Goal: Task Accomplishment & Management: Complete application form

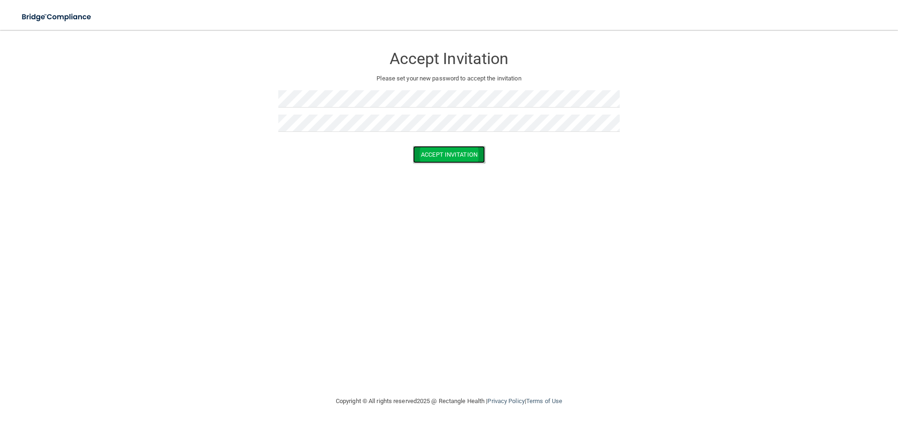
click at [423, 160] on button "Accept Invitation" at bounding box center [449, 154] width 72 height 17
click at [443, 166] on button "Accept Invitation" at bounding box center [449, 167] width 72 height 17
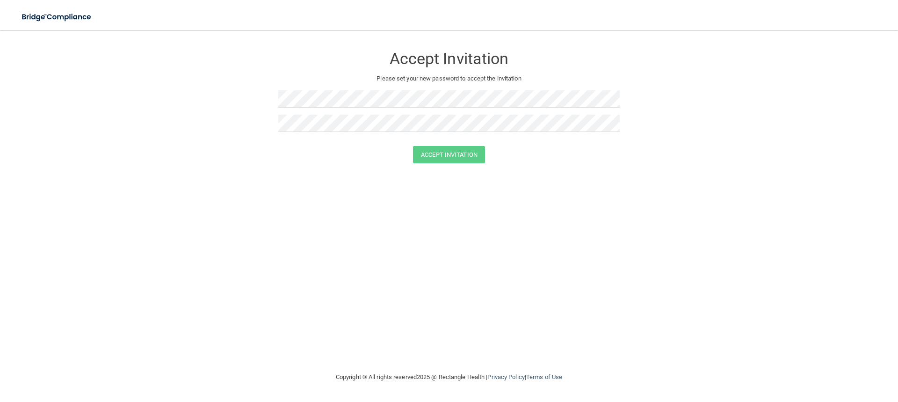
click at [407, 132] on div at bounding box center [448, 127] width 341 height 24
click at [431, 154] on button "Accept Invitation" at bounding box center [449, 154] width 72 height 17
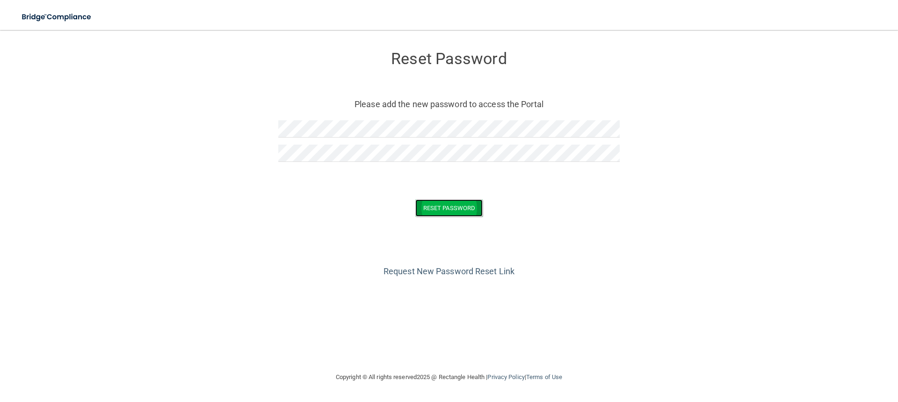
click at [447, 206] on button "Reset Password" at bounding box center [448, 207] width 67 height 17
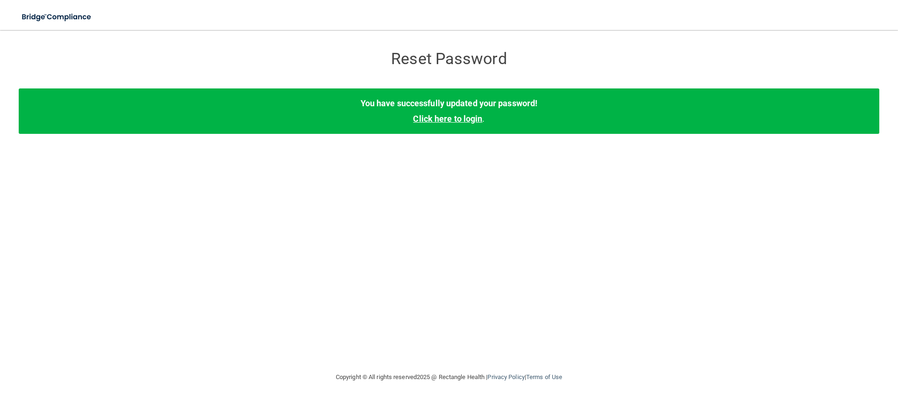
click at [462, 118] on link "Click here to login" at bounding box center [447, 119] width 69 height 10
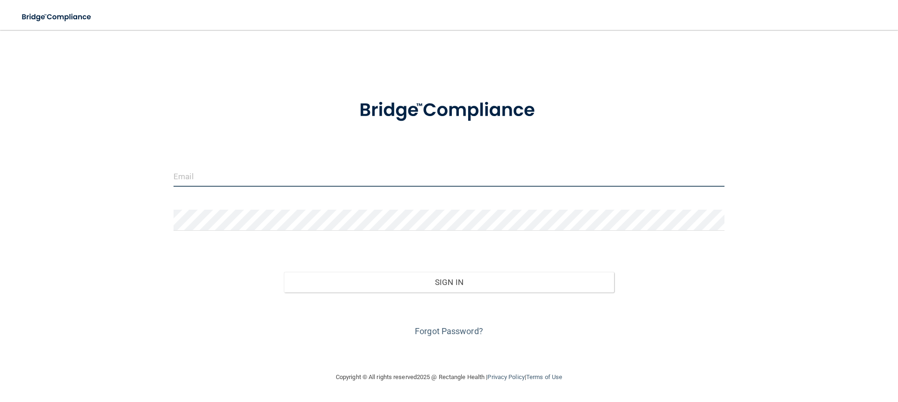
click at [231, 182] on input "email" at bounding box center [448, 176] width 551 height 21
type input "thamara@shullmanortho.com"
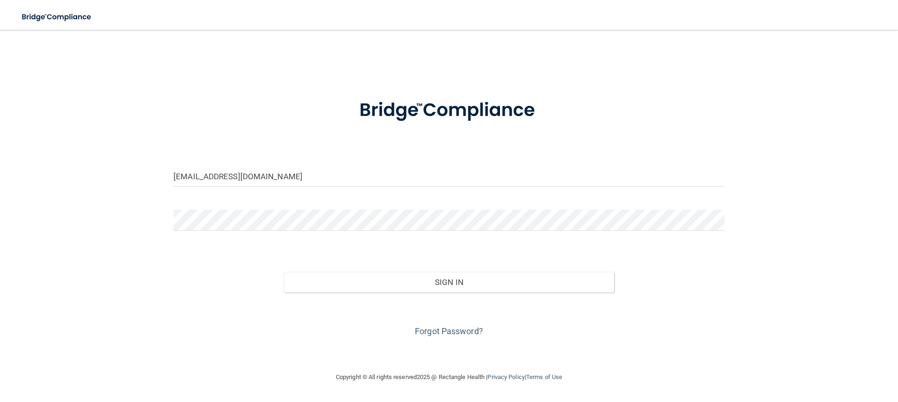
click at [213, 231] on div at bounding box center [448, 223] width 565 height 28
click at [284, 272] on button "Sign In" at bounding box center [449, 282] width 331 height 21
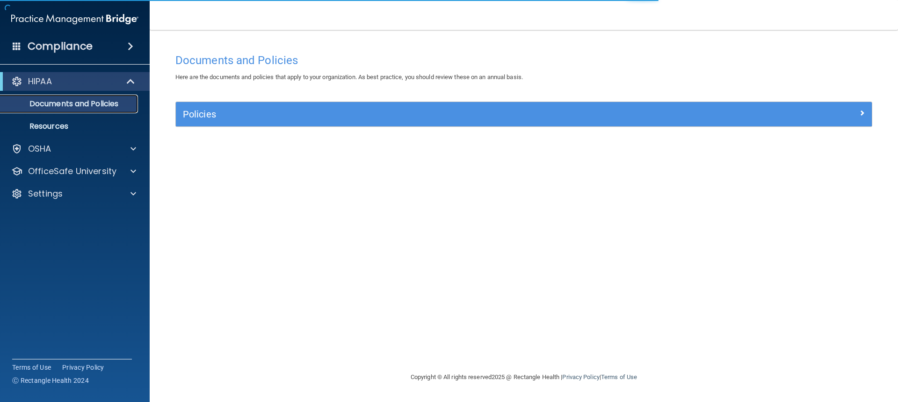
click at [94, 102] on p "Documents and Policies" at bounding box center [70, 103] width 128 height 9
click at [89, 108] on p "Documents and Policies" at bounding box center [70, 103] width 128 height 9
click at [131, 150] on span at bounding box center [133, 148] width 6 height 11
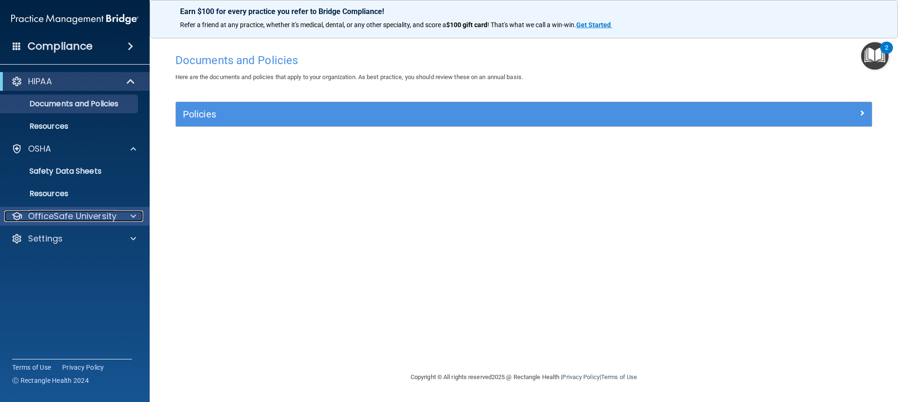
click at [135, 215] on span at bounding box center [133, 215] width 6 height 11
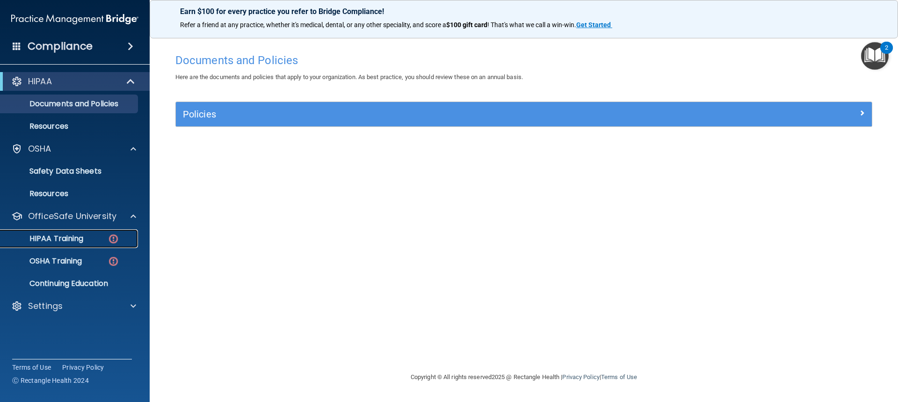
click at [87, 243] on div "HIPAA Training" at bounding box center [70, 238] width 128 height 9
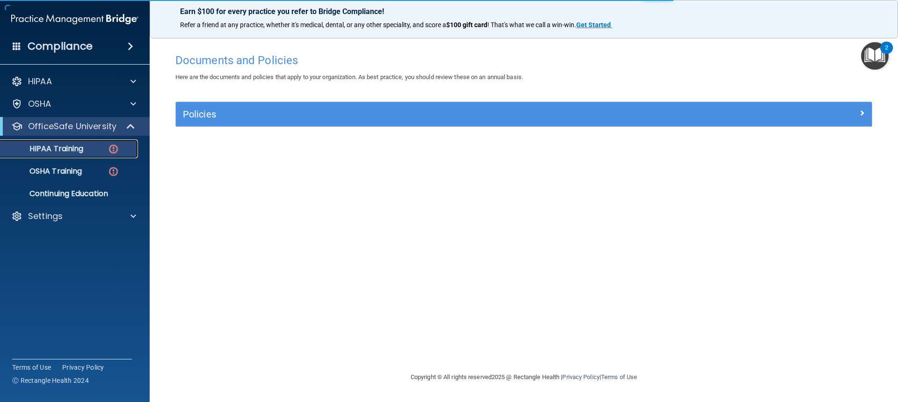
click at [76, 156] on link "HIPAA Training" at bounding box center [64, 148] width 147 height 19
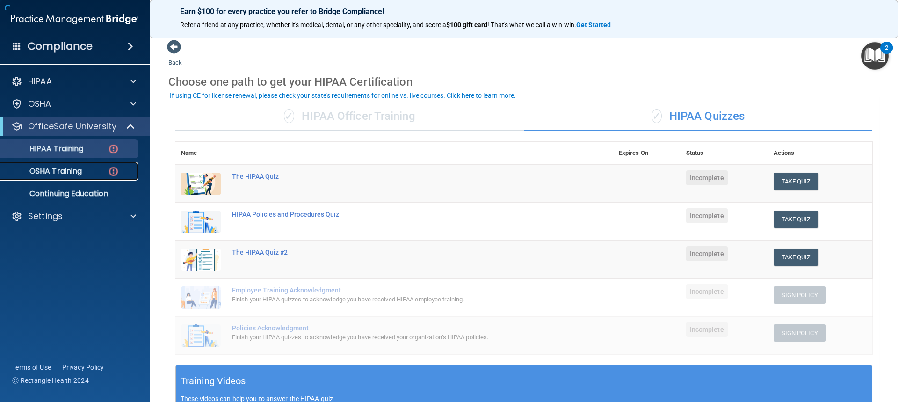
click at [87, 169] on div "OSHA Training" at bounding box center [70, 170] width 128 height 9
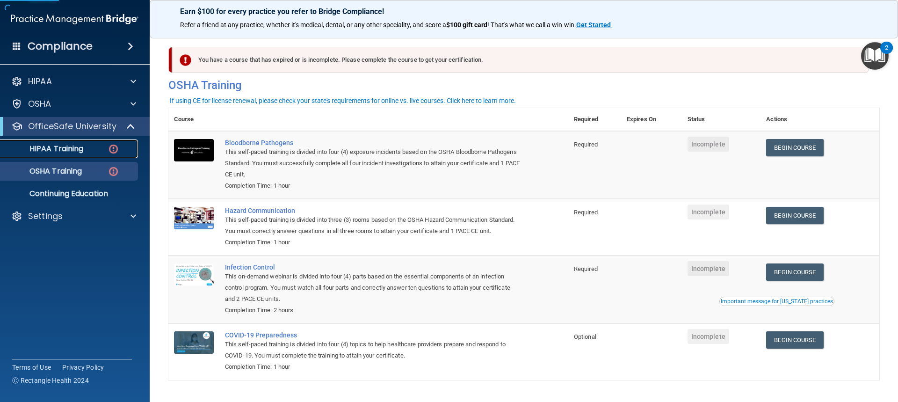
click at [88, 145] on div "HIPAA Training" at bounding box center [70, 148] width 128 height 9
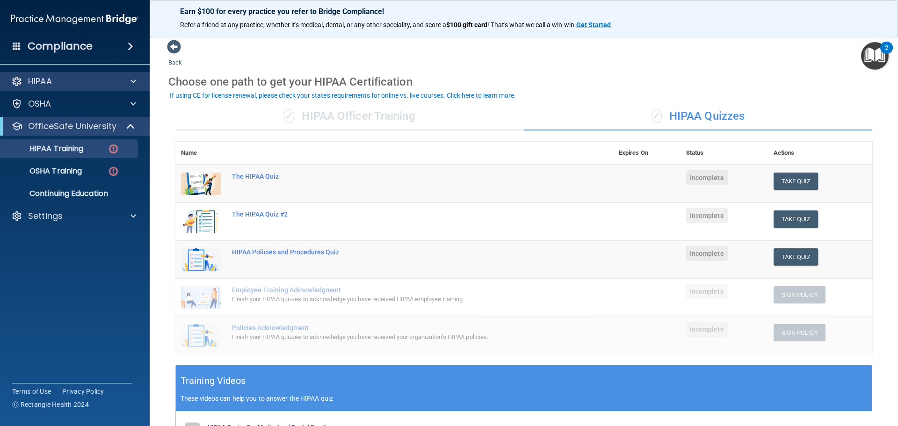
drag, startPoint x: 102, startPoint y: 71, endPoint x: 121, endPoint y: 80, distance: 20.7
click at [102, 71] on div "HIPAA Documents and Policies Report an Incident Business Associates Emergency P…" at bounding box center [75, 150] width 150 height 165
click at [121, 80] on div at bounding box center [131, 81] width 23 height 11
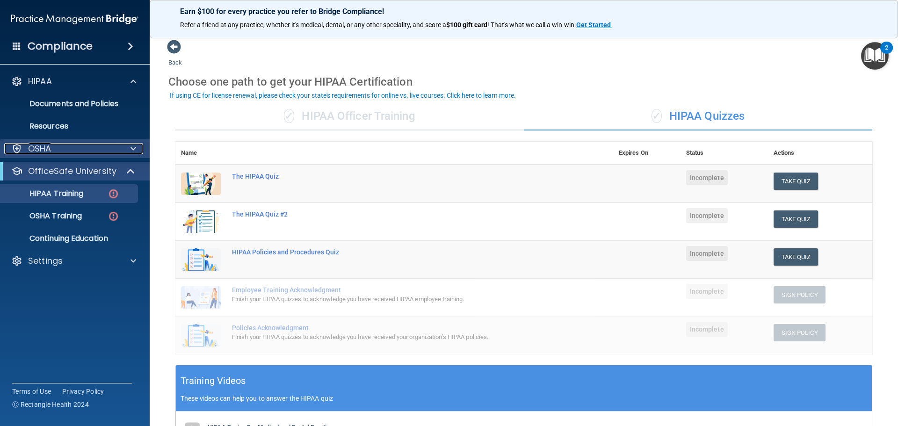
click at [130, 144] on span at bounding box center [133, 148] width 6 height 11
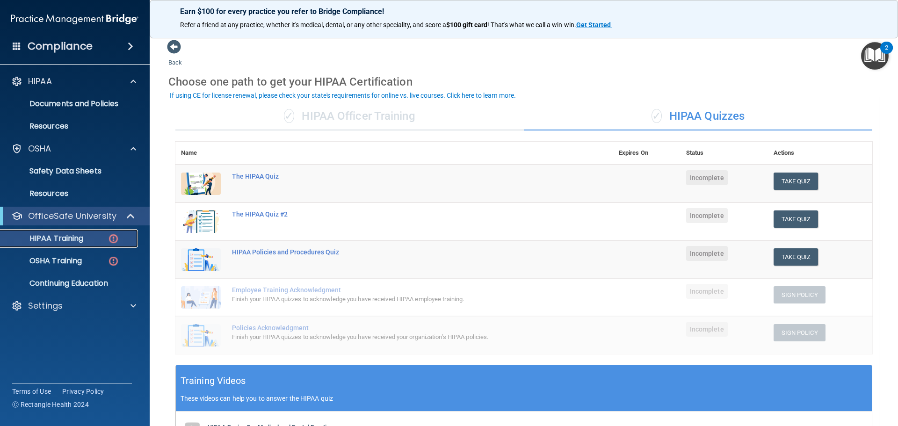
click at [96, 235] on div "HIPAA Training" at bounding box center [70, 238] width 128 height 9
click at [782, 177] on button "Take Quiz" at bounding box center [795, 181] width 45 height 17
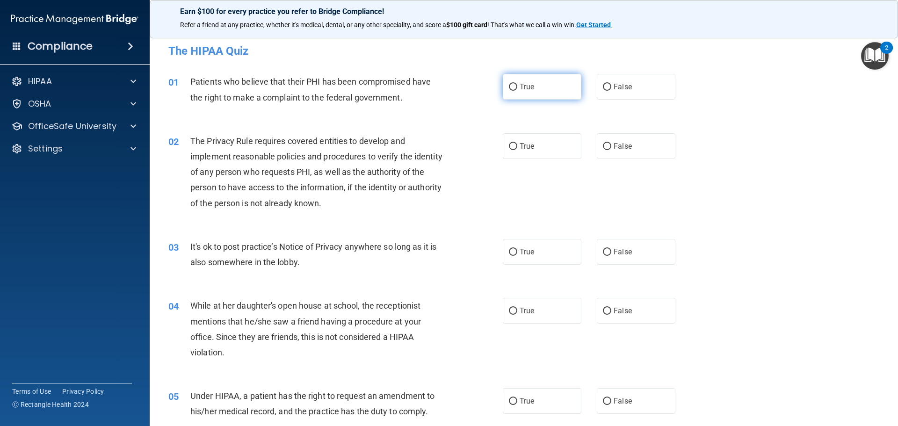
click at [521, 79] on label "True" at bounding box center [542, 87] width 79 height 26
click at [517, 84] on input "True" at bounding box center [513, 87] width 8 height 7
radio input "true"
click at [534, 156] on label "True" at bounding box center [542, 146] width 79 height 26
click at [517, 150] on input "True" at bounding box center [513, 146] width 8 height 7
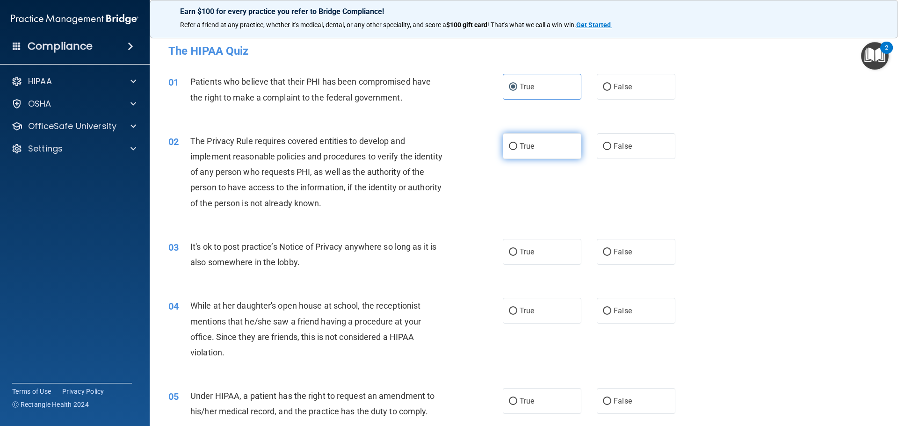
radio input "true"
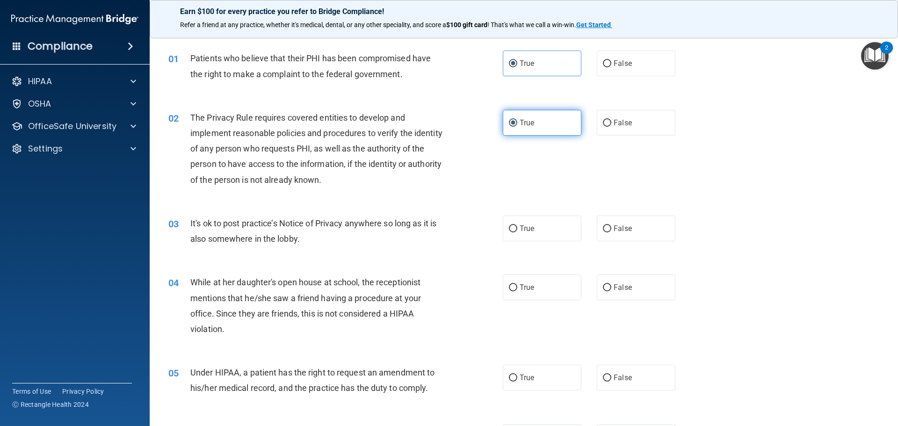
scroll to position [25, 0]
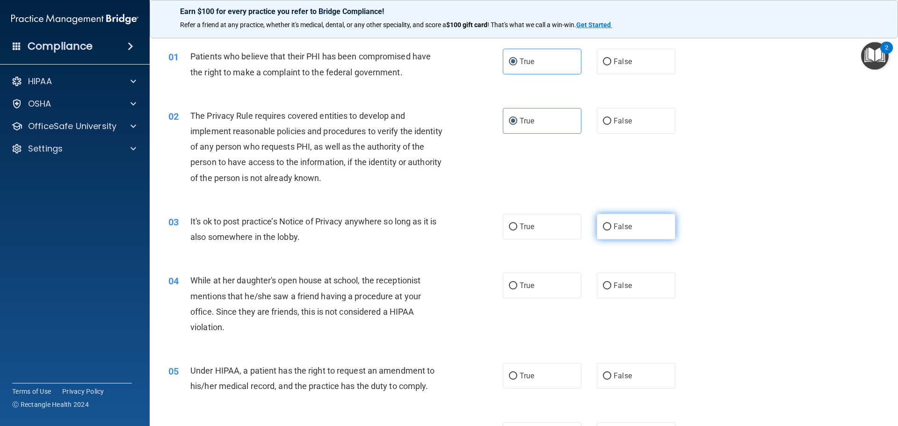
click at [614, 230] on span "False" at bounding box center [623, 226] width 18 height 9
click at [611, 230] on input "False" at bounding box center [607, 227] width 8 height 7
radio input "true"
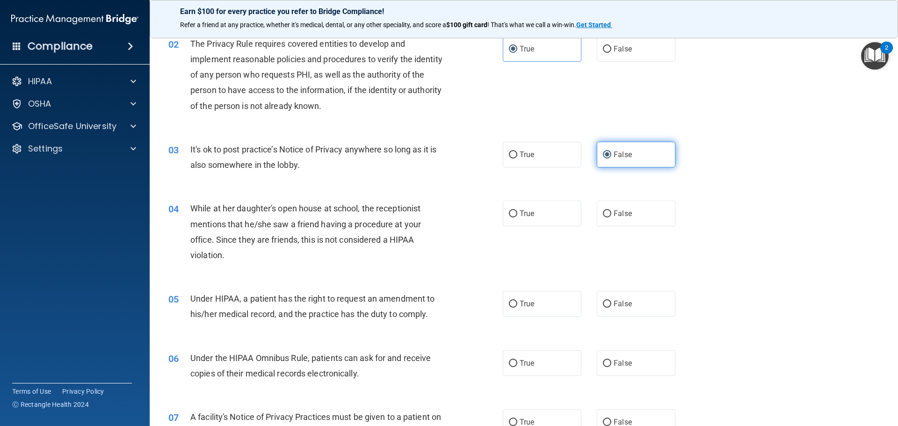
scroll to position [98, 0]
click at [620, 211] on span "False" at bounding box center [623, 213] width 18 height 9
click at [611, 211] on input "False" at bounding box center [607, 213] width 8 height 7
radio input "true"
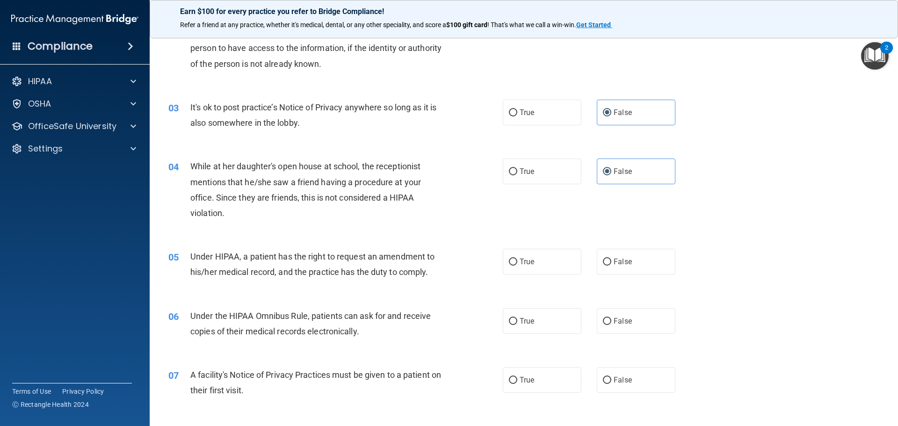
scroll to position [141, 0]
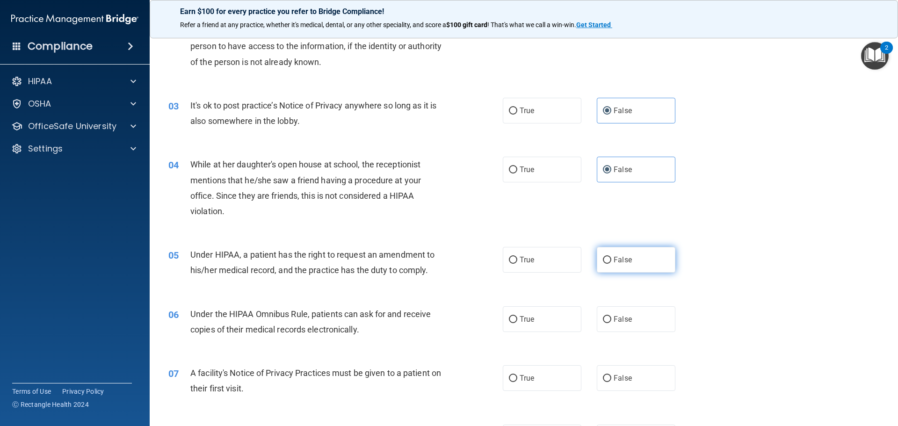
click at [607, 259] on label "False" at bounding box center [636, 260] width 79 height 26
click at [607, 259] on input "False" at bounding box center [607, 260] width 8 height 7
radio input "true"
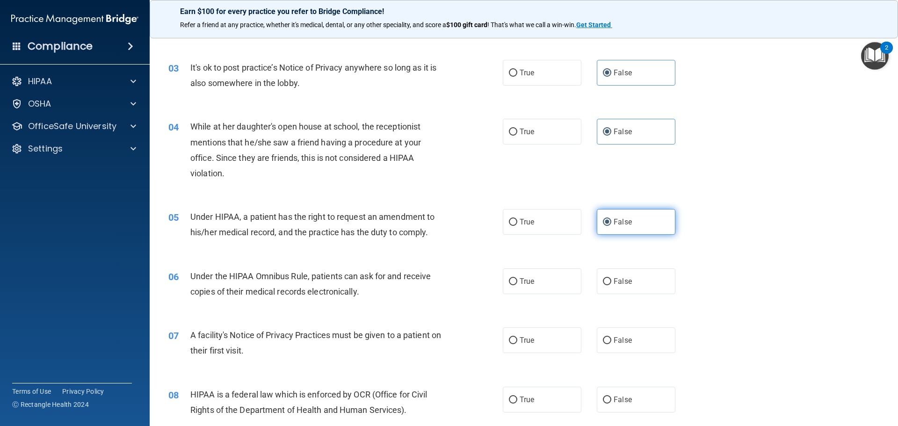
scroll to position [181, 0]
click at [559, 281] on label "True" at bounding box center [542, 280] width 79 height 26
click at [517, 281] on input "True" at bounding box center [513, 280] width 8 height 7
radio input "true"
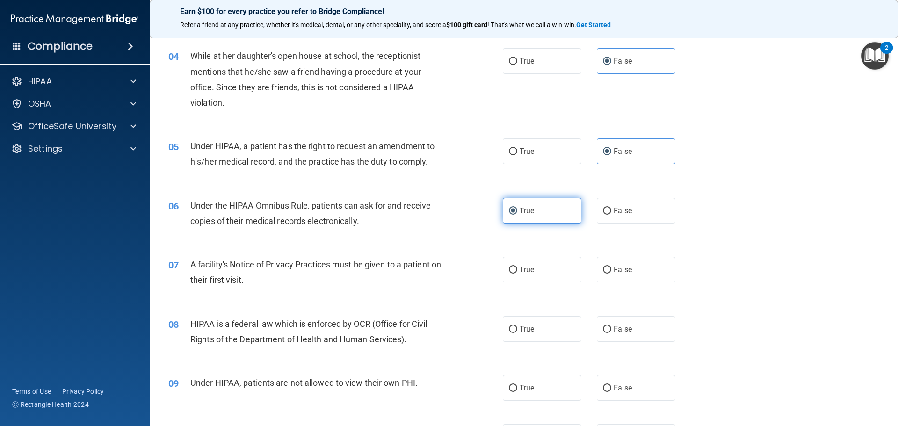
scroll to position [252, 0]
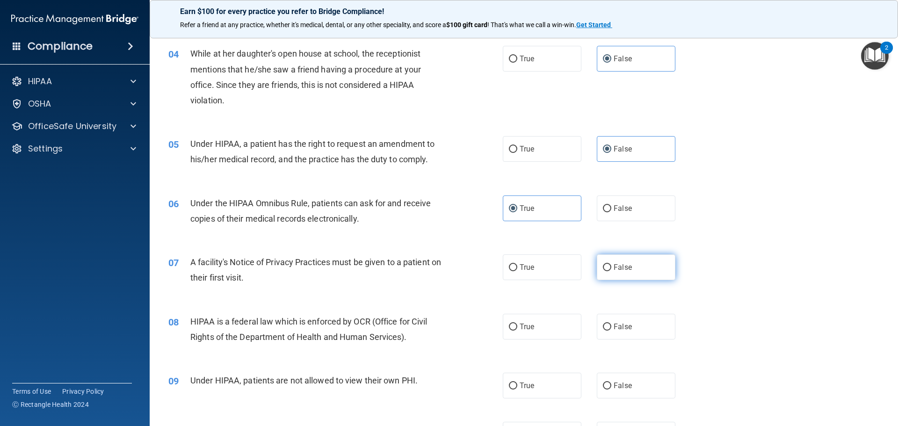
click at [607, 262] on label "False" at bounding box center [636, 267] width 79 height 26
click at [607, 264] on input "False" at bounding box center [607, 267] width 8 height 7
radio input "true"
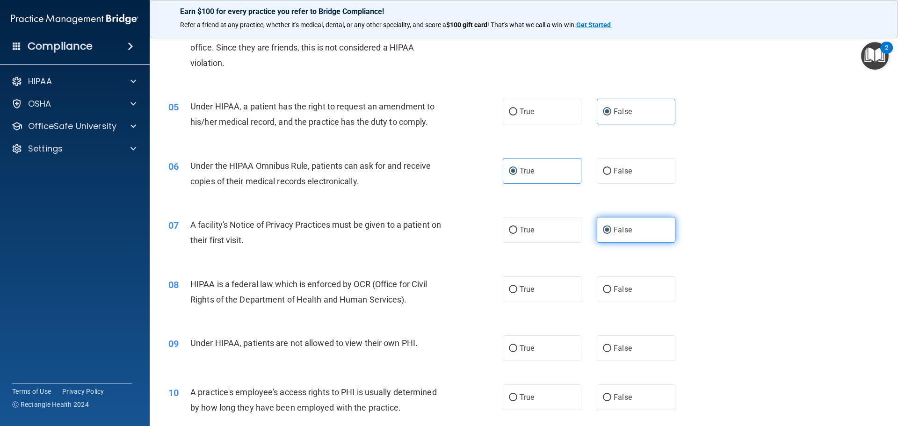
scroll to position [290, 0]
click at [541, 228] on label "True" at bounding box center [542, 230] width 79 height 26
click at [517, 228] on input "True" at bounding box center [513, 229] width 8 height 7
radio input "true"
radio input "false"
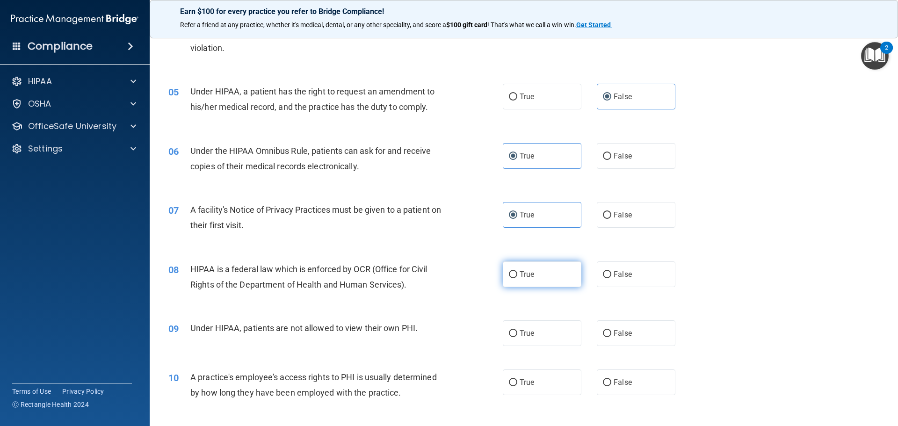
scroll to position [306, 0]
drag, startPoint x: 188, startPoint y: 266, endPoint x: 298, endPoint y: 264, distance: 109.9
click at [298, 264] on div "08 HIPAA is a federal law which is enforced by OCR (Office for Civil Rights of …" at bounding box center [335, 278] width 362 height 36
click at [512, 271] on input "True" at bounding box center [513, 273] width 8 height 7
radio input "true"
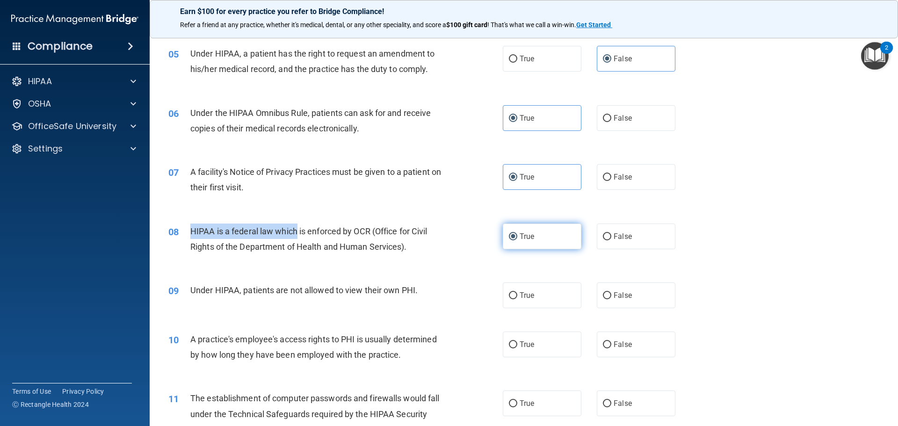
scroll to position [359, 0]
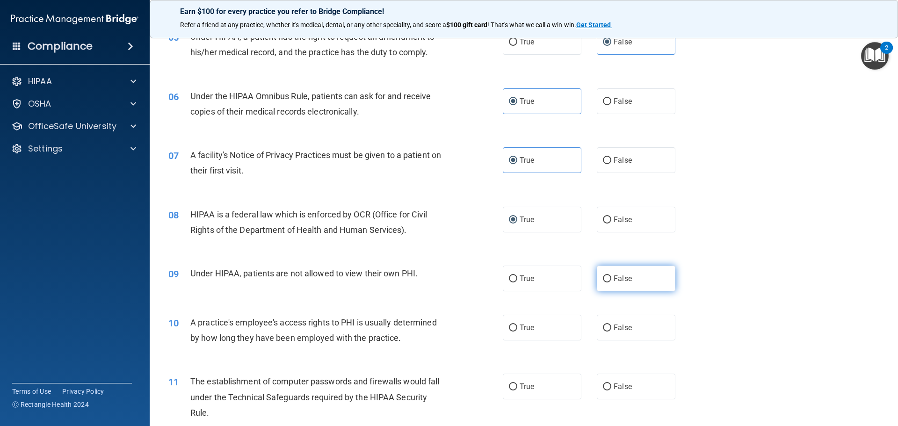
click at [622, 277] on span "False" at bounding box center [623, 278] width 18 height 9
click at [611, 277] on input "False" at bounding box center [607, 278] width 8 height 7
radio input "true"
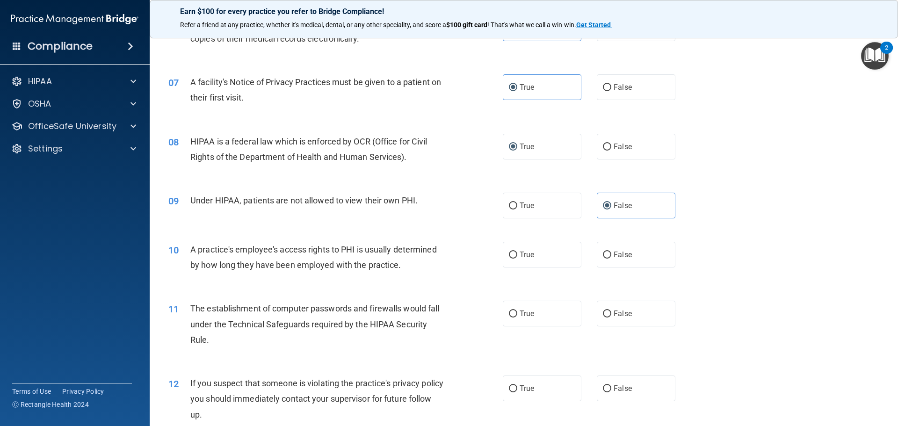
scroll to position [433, 0]
click at [622, 259] on label "False" at bounding box center [636, 254] width 79 height 26
click at [611, 258] on input "False" at bounding box center [607, 254] width 8 height 7
radio input "true"
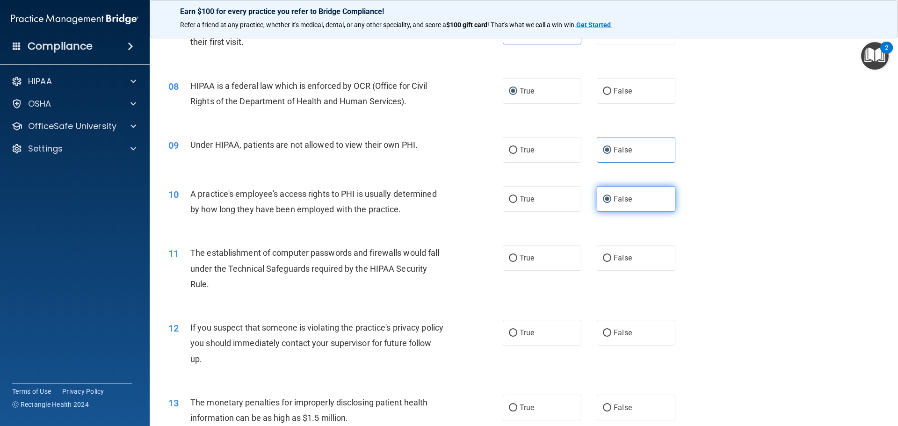
scroll to position [488, 0]
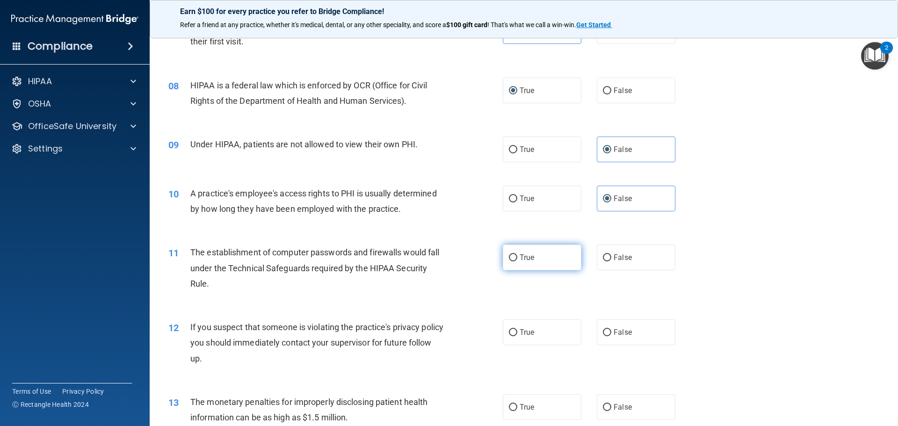
click at [558, 265] on label "True" at bounding box center [542, 258] width 79 height 26
click at [517, 261] on input "True" at bounding box center [513, 257] width 8 height 7
radio input "true"
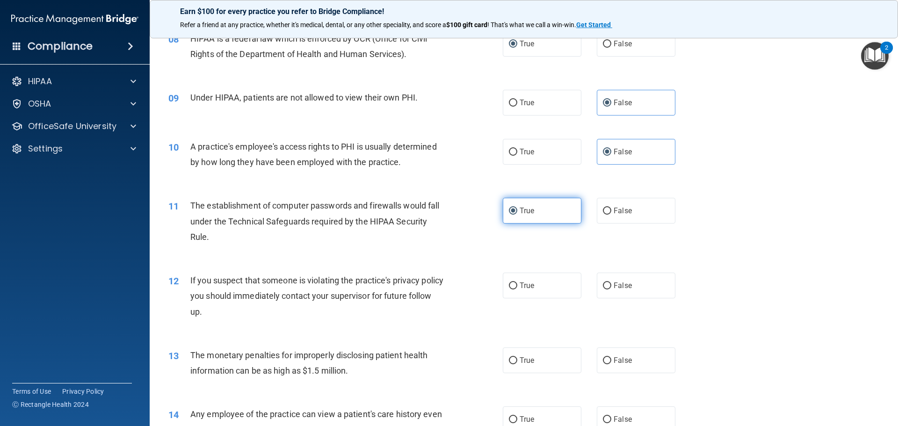
scroll to position [535, 0]
click at [544, 283] on label "True" at bounding box center [542, 285] width 79 height 26
click at [517, 283] on input "True" at bounding box center [513, 285] width 8 height 7
radio input "true"
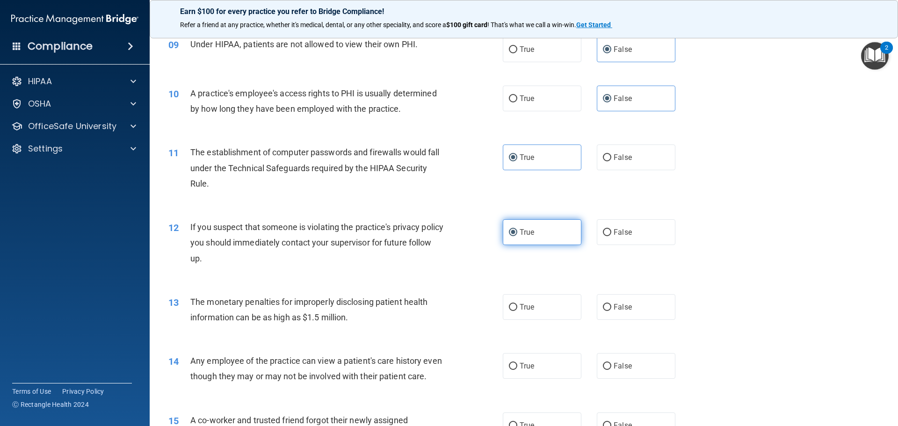
scroll to position [589, 0]
click at [627, 305] on span "False" at bounding box center [623, 306] width 18 height 9
click at [611, 305] on input "False" at bounding box center [607, 306] width 8 height 7
radio input "true"
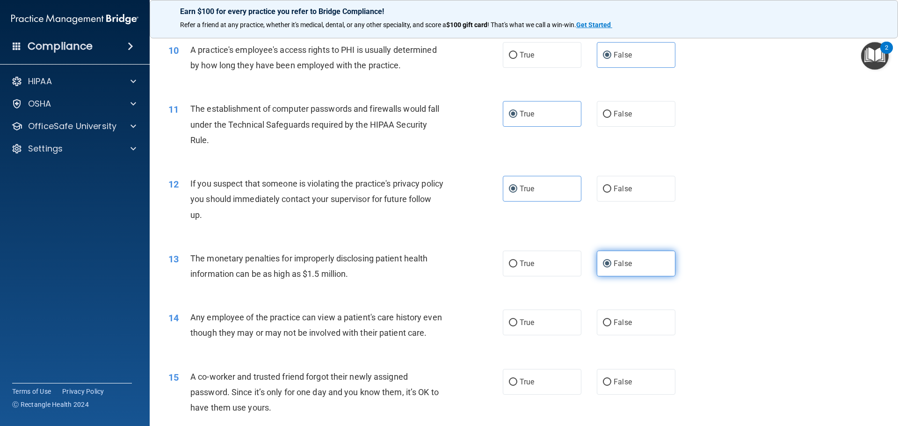
scroll to position [648, 0]
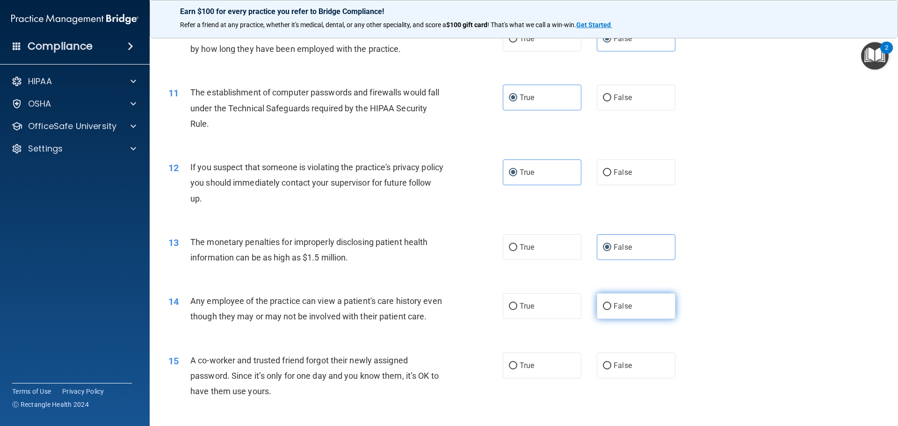
click at [607, 303] on label "False" at bounding box center [636, 306] width 79 height 26
click at [607, 303] on input "False" at bounding box center [607, 306] width 8 height 7
radio input "true"
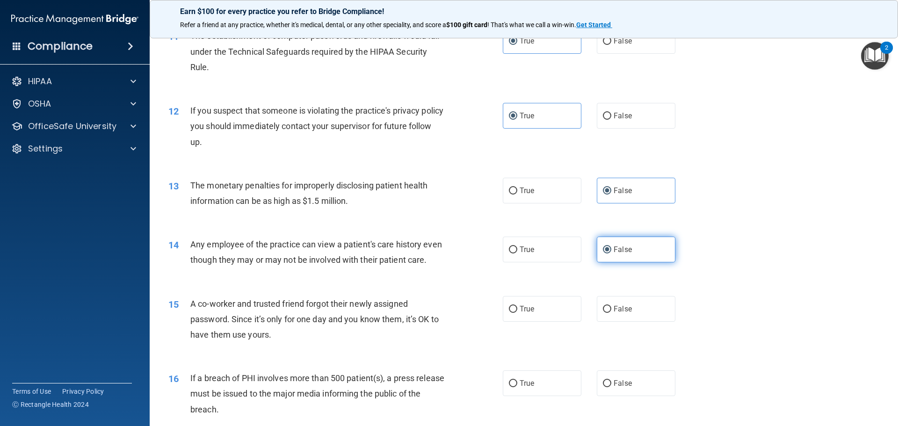
scroll to position [709, 0]
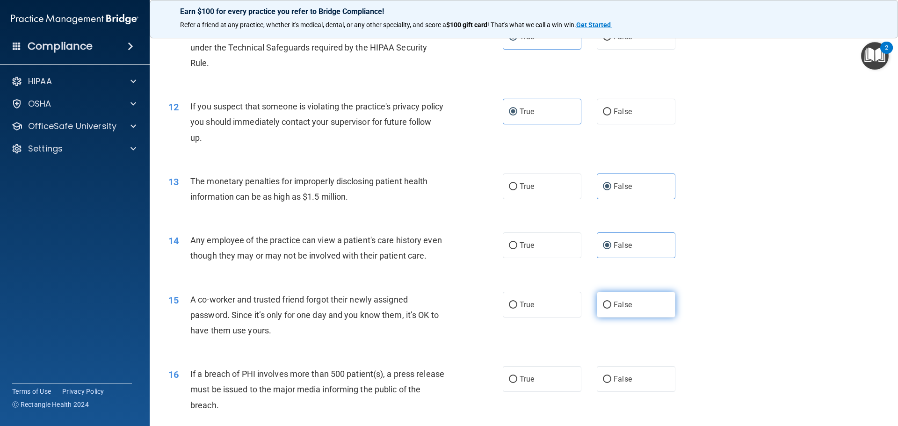
click at [605, 311] on label "False" at bounding box center [636, 305] width 79 height 26
click at [605, 309] on input "False" at bounding box center [607, 305] width 8 height 7
radio input "true"
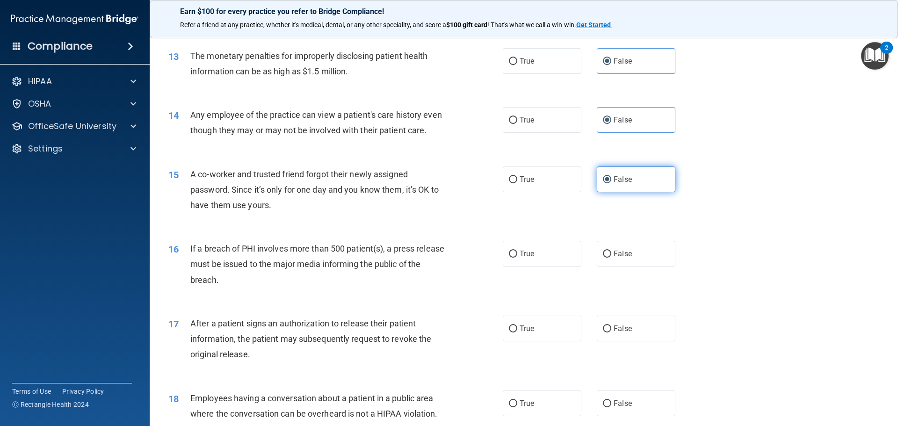
scroll to position [846, 0]
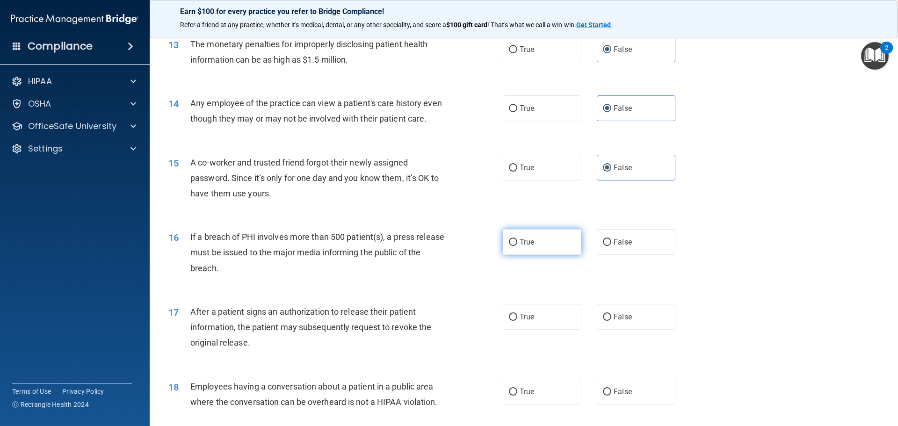
click at [538, 255] on label "True" at bounding box center [542, 242] width 79 height 26
click at [517, 246] on input "True" at bounding box center [513, 242] width 8 height 7
radio input "true"
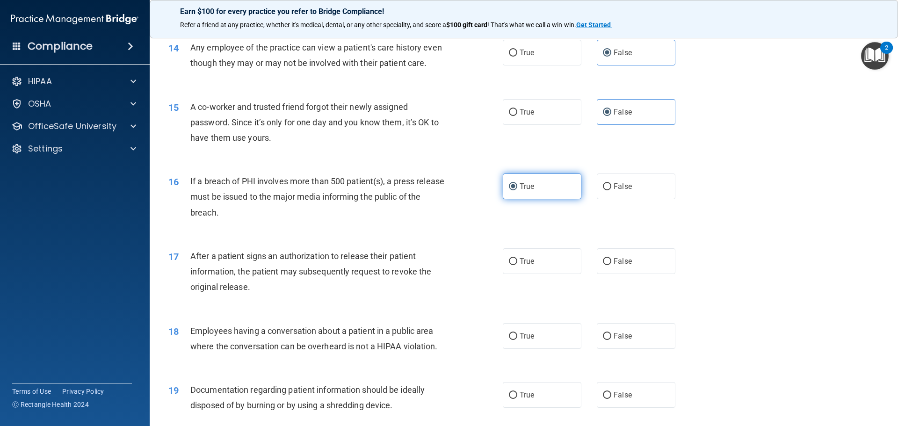
scroll to position [903, 0]
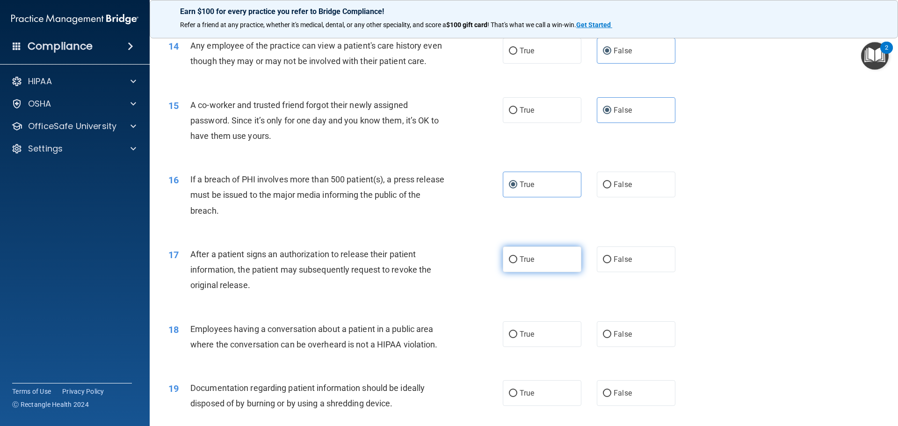
click at [531, 264] on span "True" at bounding box center [527, 259] width 14 height 9
click at [517, 263] on input "True" at bounding box center [513, 259] width 8 height 7
radio input "true"
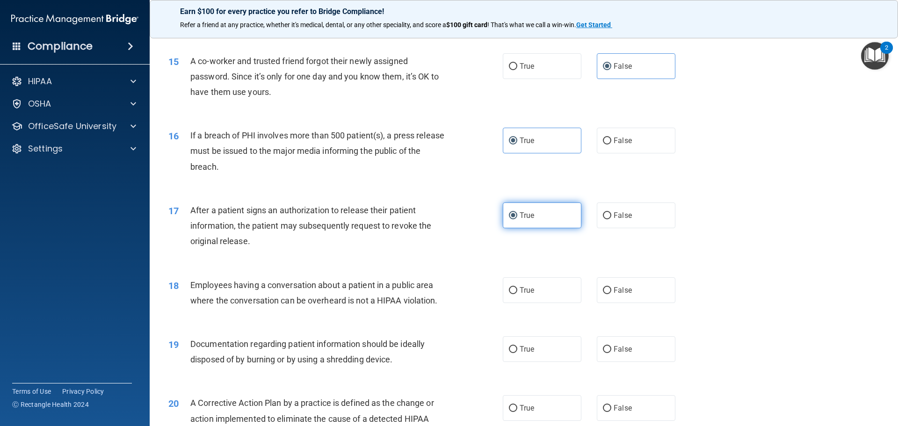
scroll to position [948, 0]
click at [537, 296] on label "True" at bounding box center [542, 290] width 79 height 26
click at [517, 294] on input "True" at bounding box center [513, 290] width 8 height 7
radio input "true"
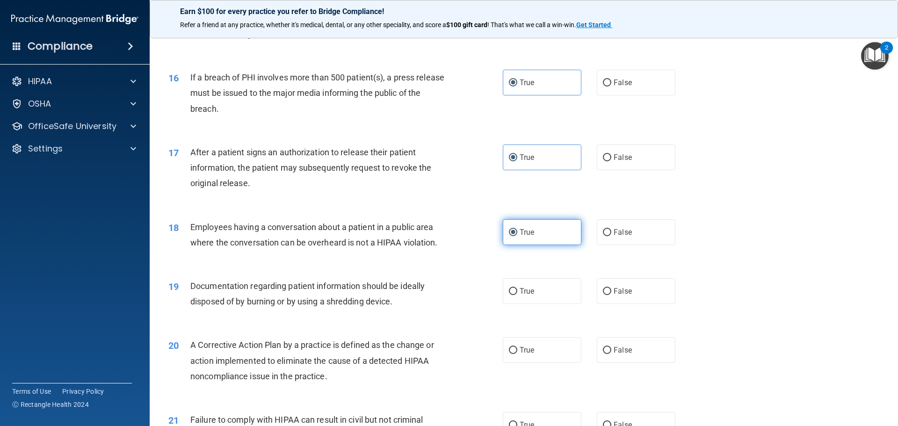
scroll to position [1006, 0]
click at [537, 296] on label "True" at bounding box center [542, 291] width 79 height 26
click at [517, 295] on input "True" at bounding box center [513, 291] width 8 height 7
radio input "true"
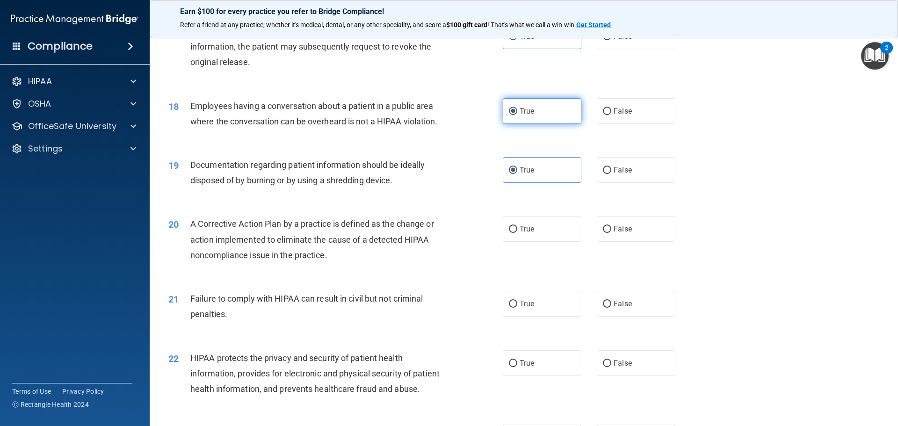
scroll to position [1128, 0]
click at [534, 240] on label "True" at bounding box center [542, 228] width 79 height 26
click at [517, 231] on input "True" at bounding box center [513, 227] width 8 height 7
radio input "true"
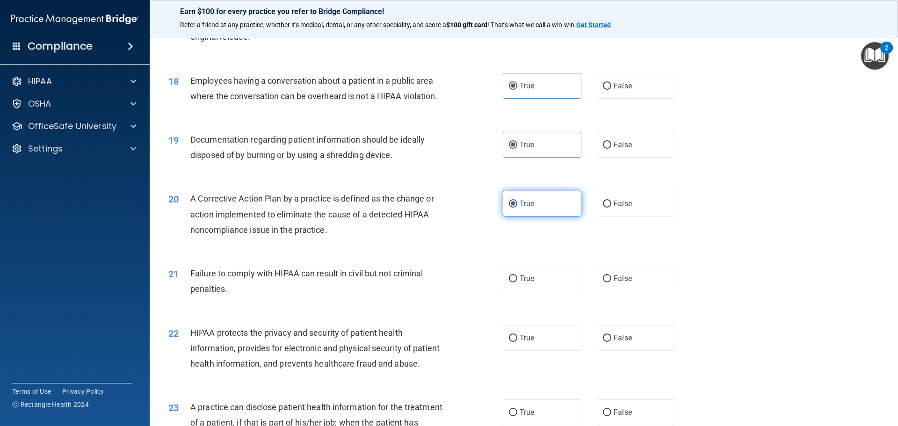
scroll to position [1152, 0]
click at [625, 286] on label "False" at bounding box center [636, 278] width 79 height 26
click at [611, 282] on input "False" at bounding box center [607, 278] width 8 height 7
radio input "true"
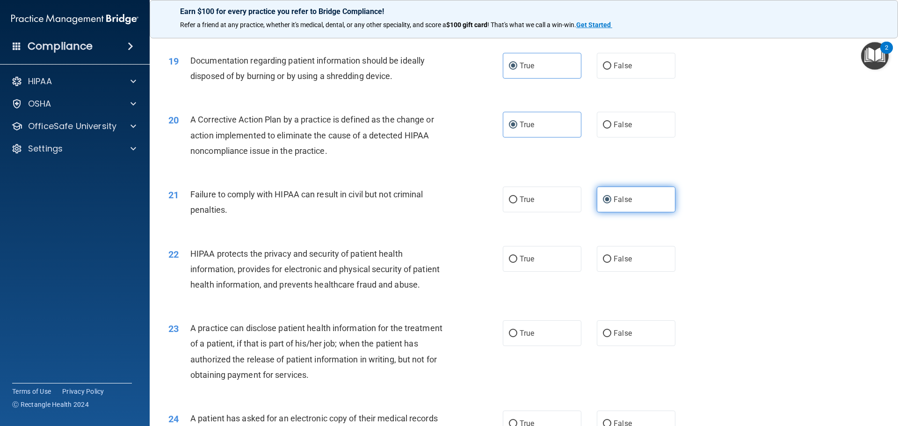
scroll to position [1231, 0]
click at [515, 271] on label "True" at bounding box center [542, 259] width 79 height 26
click at [515, 262] on input "True" at bounding box center [513, 258] width 8 height 7
radio input "true"
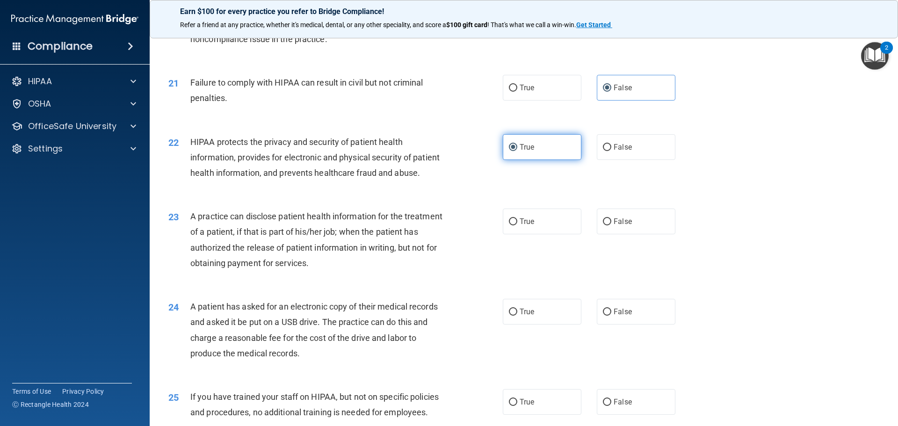
scroll to position [1343, 0]
click at [544, 234] on label "True" at bounding box center [542, 221] width 79 height 26
click at [517, 225] on input "True" at bounding box center [513, 221] width 8 height 7
radio input "true"
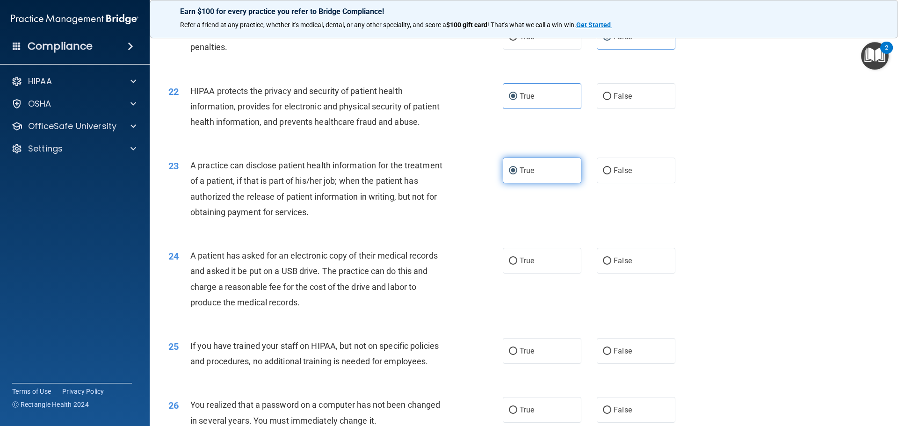
scroll to position [1394, 0]
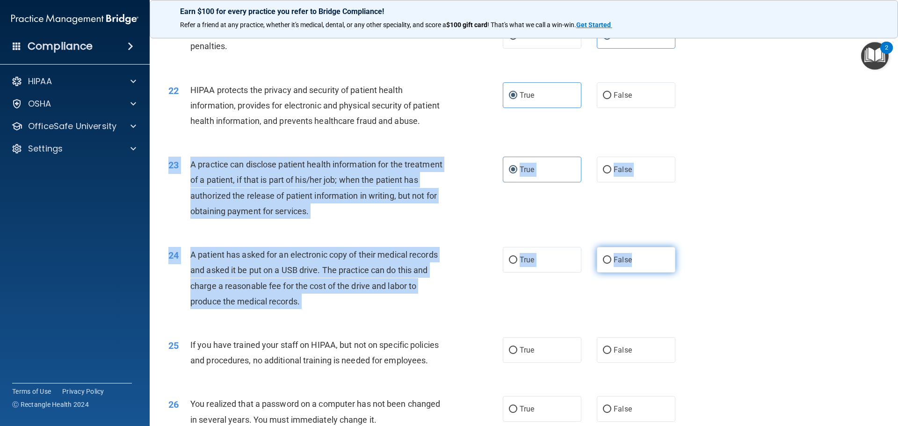
drag, startPoint x: 544, startPoint y: 244, endPoint x: 627, endPoint y: 279, distance: 89.7
click at [627, 273] on label "False" at bounding box center [636, 260] width 79 height 26
click at [611, 264] on input "False" at bounding box center [607, 260] width 8 height 7
radio input "true"
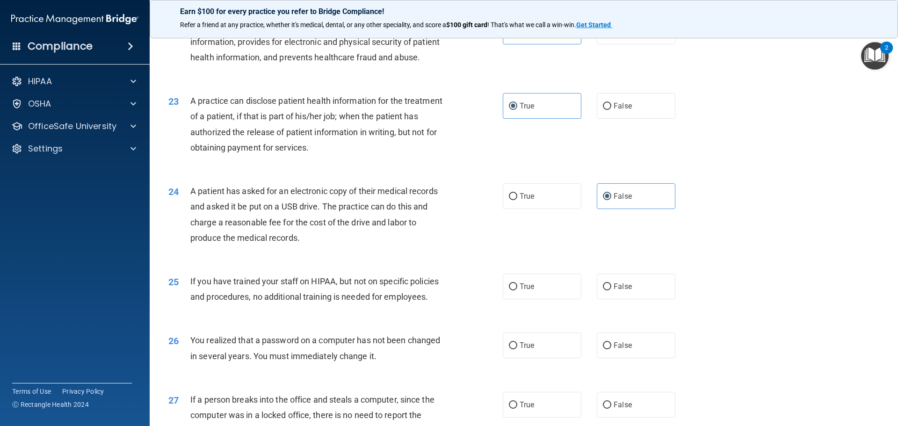
scroll to position [1462, 0]
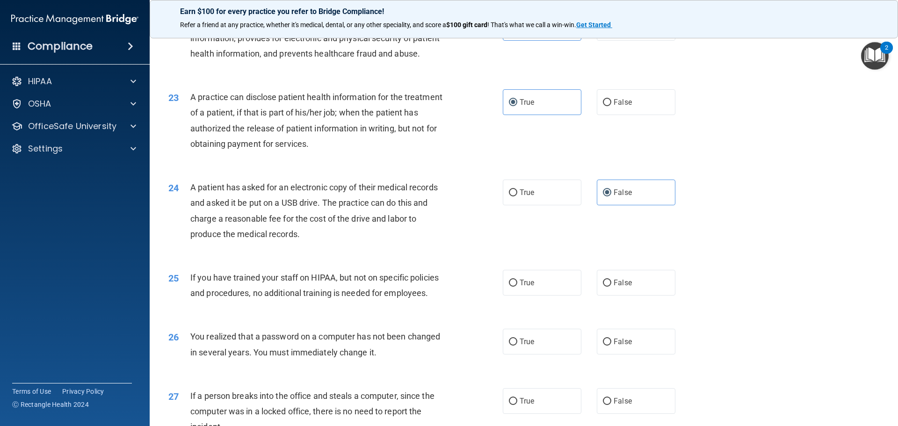
click at [688, 258] on div "24 A patient has asked for an electronic copy of their medical records and aske…" at bounding box center [523, 213] width 725 height 90
click at [603, 287] on input "False" at bounding box center [607, 283] width 8 height 7
radio input "true"
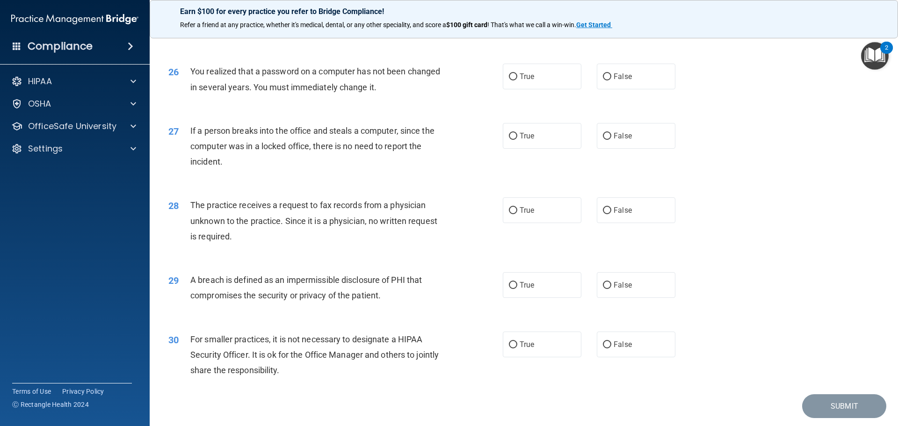
scroll to position [1726, 0]
click at [536, 90] on label "True" at bounding box center [542, 77] width 79 height 26
click at [517, 81] on input "True" at bounding box center [513, 77] width 8 height 7
radio input "true"
click at [606, 140] on input "False" at bounding box center [607, 136] width 8 height 7
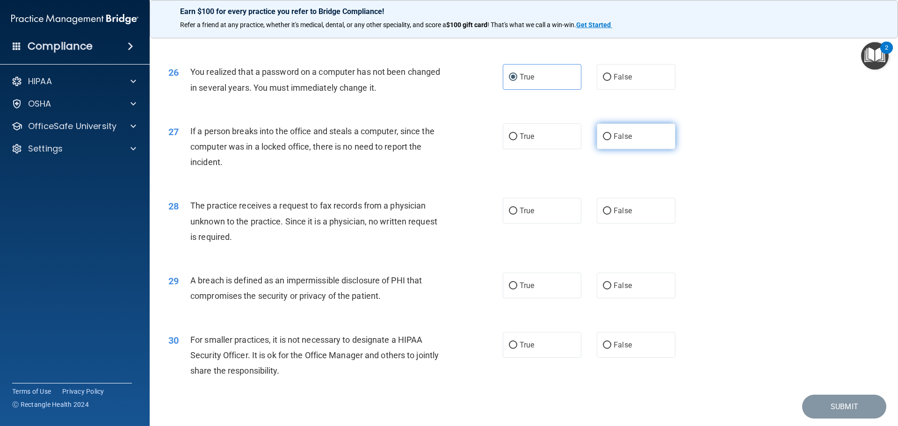
radio input "true"
click at [614, 215] on span "False" at bounding box center [623, 210] width 18 height 9
click at [611, 215] on input "False" at bounding box center [607, 211] width 8 height 7
radio input "true"
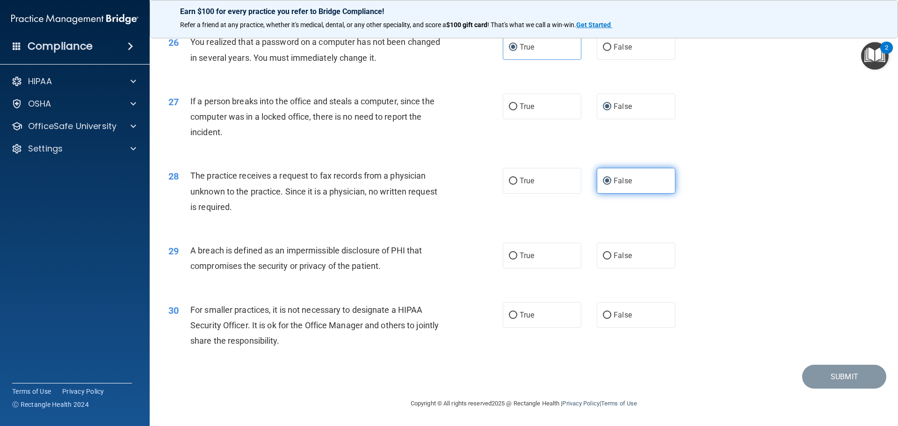
scroll to position [1778, 0]
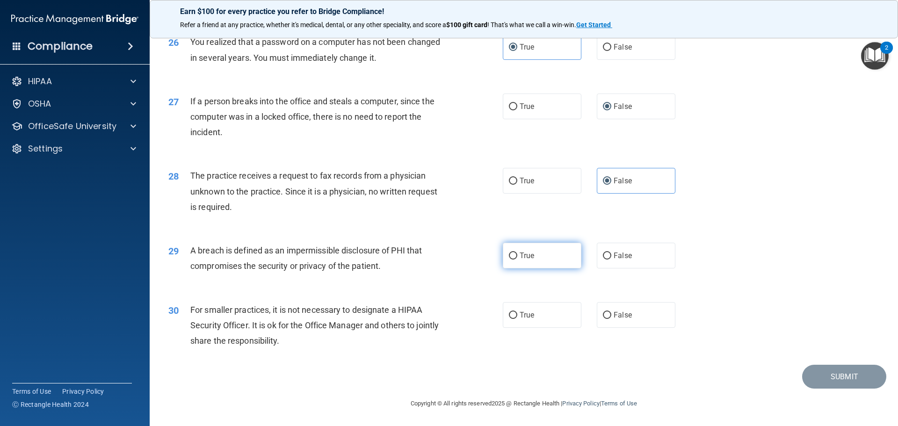
click at [549, 265] on label "True" at bounding box center [542, 256] width 79 height 26
click at [517, 260] on input "True" at bounding box center [513, 256] width 8 height 7
radio input "true"
click at [609, 310] on label "False" at bounding box center [636, 315] width 79 height 26
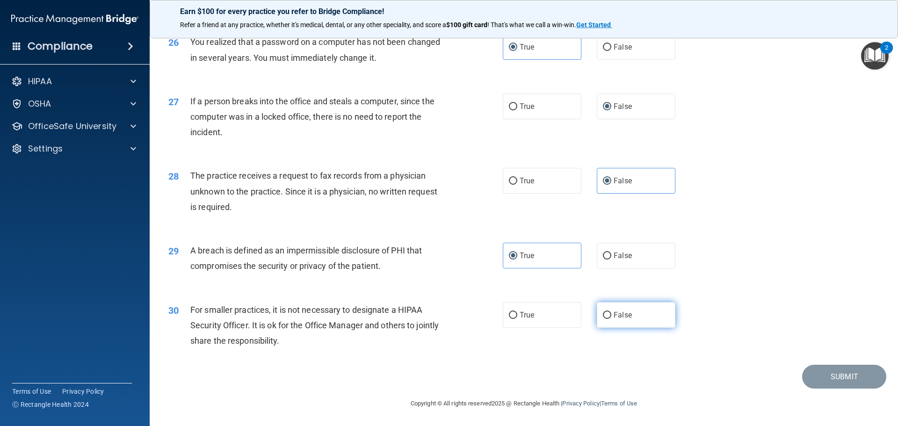
click at [609, 312] on input "False" at bounding box center [607, 315] width 8 height 7
radio input "true"
click at [829, 379] on button "Submit" at bounding box center [844, 377] width 84 height 24
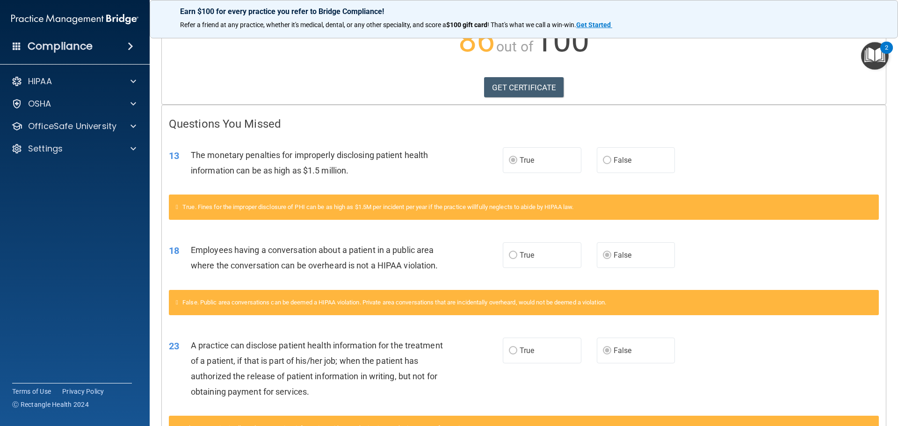
scroll to position [115, 0]
click at [517, 83] on link "GET CERTIFICATE" at bounding box center [524, 88] width 80 height 21
click at [130, 101] on span at bounding box center [133, 103] width 6 height 11
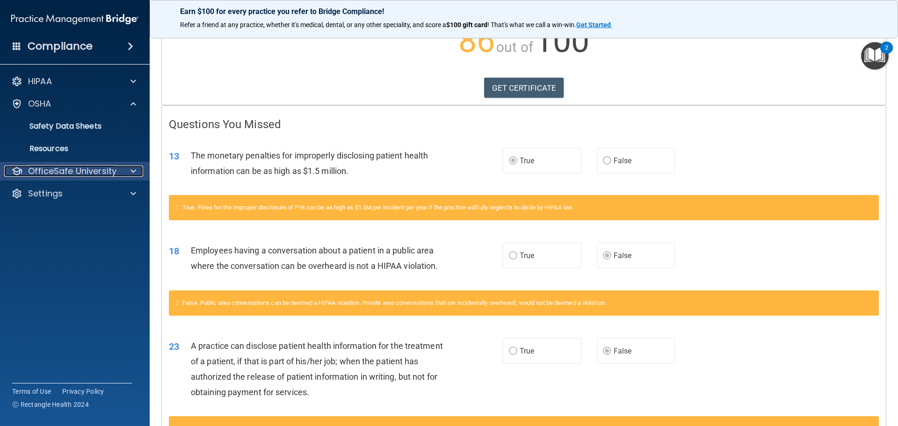
click at [110, 170] on p "OfficeSafe University" at bounding box center [72, 171] width 88 height 11
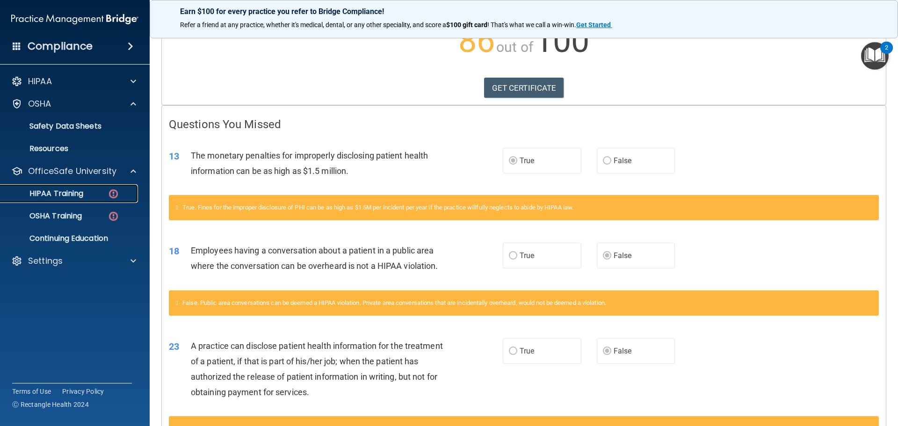
click at [104, 198] on div "HIPAA Training" at bounding box center [70, 193] width 128 height 9
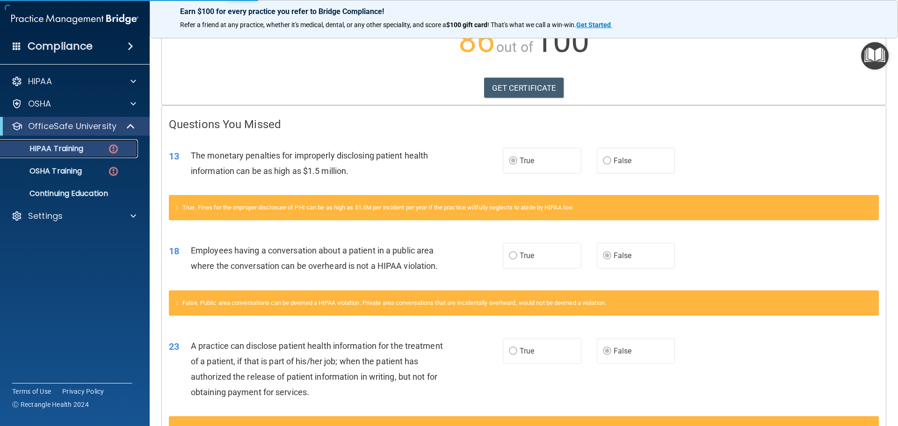
click at [92, 152] on div "HIPAA Training" at bounding box center [70, 148] width 128 height 9
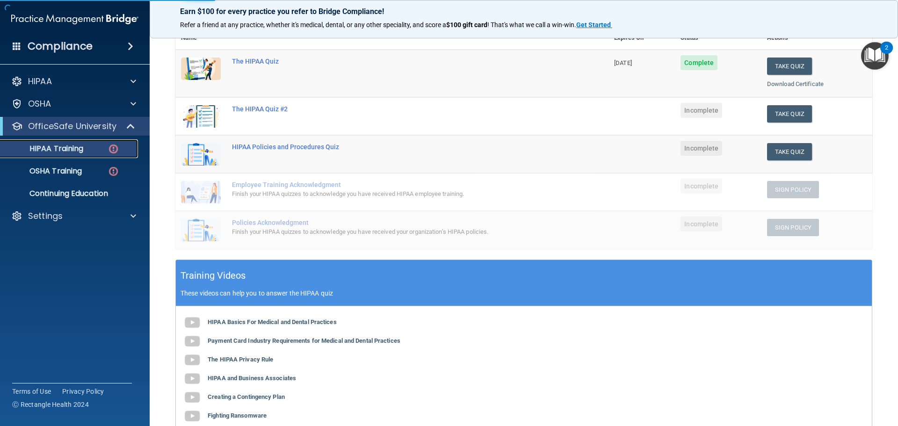
scroll to position [63, 0]
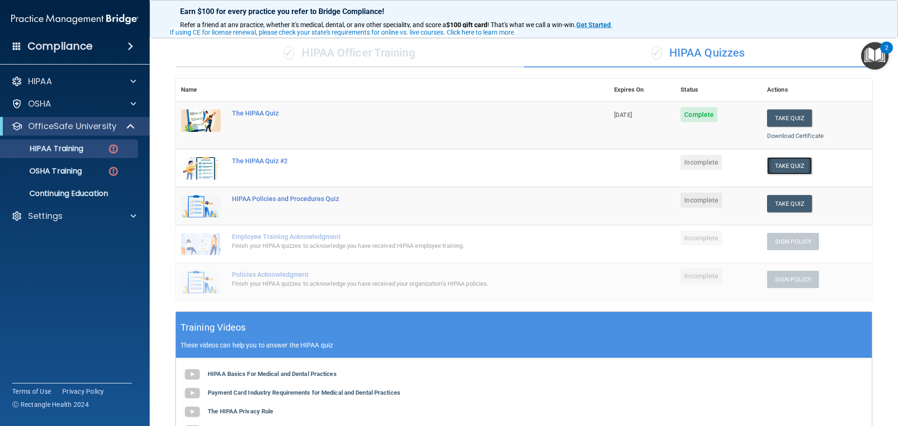
click at [769, 164] on button "Take Quiz" at bounding box center [789, 165] width 45 height 17
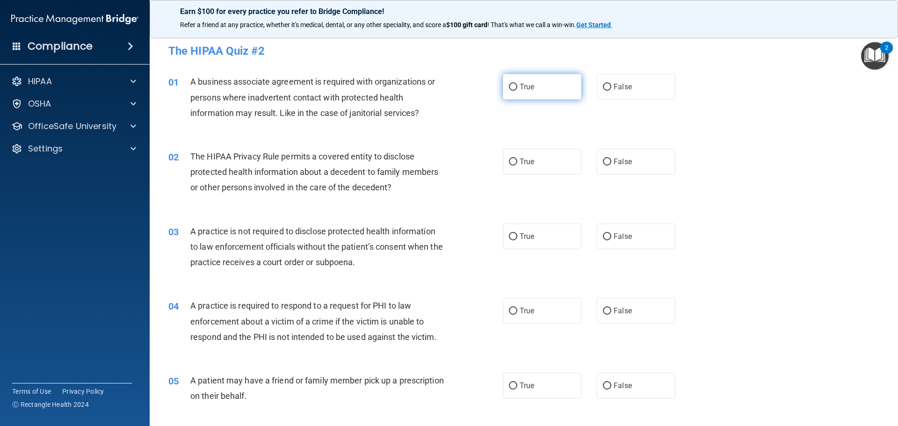
click at [526, 86] on span "True" at bounding box center [527, 86] width 14 height 9
click at [517, 86] on input "True" at bounding box center [513, 87] width 8 height 7
radio input "true"
click at [534, 156] on label "True" at bounding box center [542, 162] width 79 height 26
click at [517, 159] on input "True" at bounding box center [513, 162] width 8 height 7
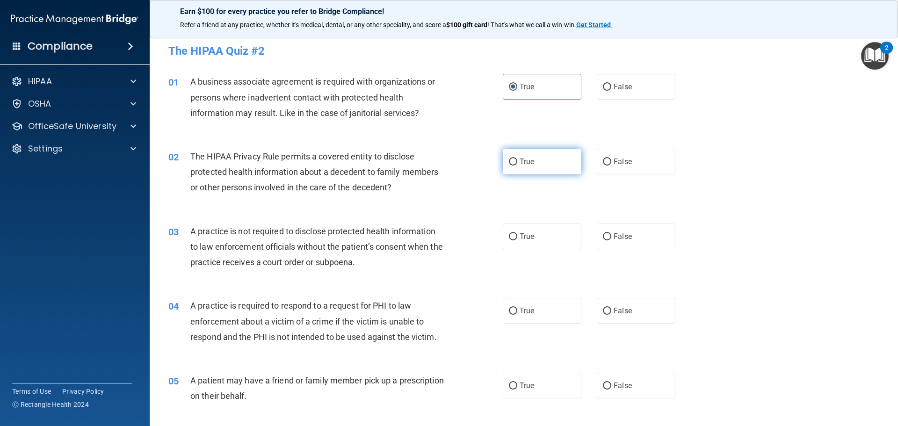
radio input "true"
click at [619, 231] on label "False" at bounding box center [636, 237] width 79 height 26
click at [611, 233] on input "False" at bounding box center [607, 236] width 8 height 7
radio input "true"
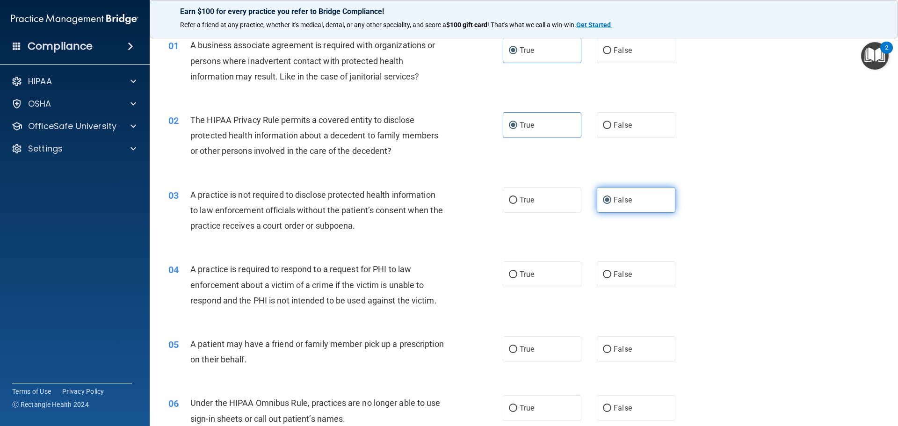
scroll to position [88, 0]
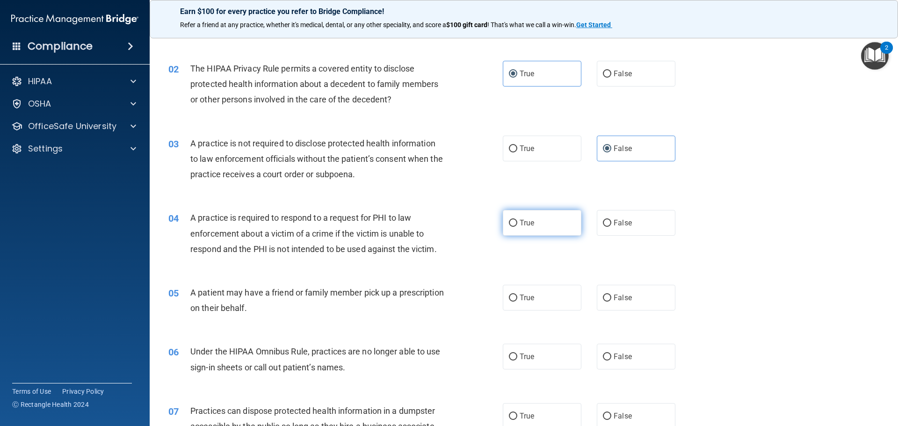
click at [536, 221] on label "True" at bounding box center [542, 223] width 79 height 26
click at [517, 221] on input "True" at bounding box center [513, 223] width 8 height 7
radio input "true"
click at [614, 296] on span "False" at bounding box center [623, 297] width 18 height 9
click at [611, 296] on input "False" at bounding box center [607, 298] width 8 height 7
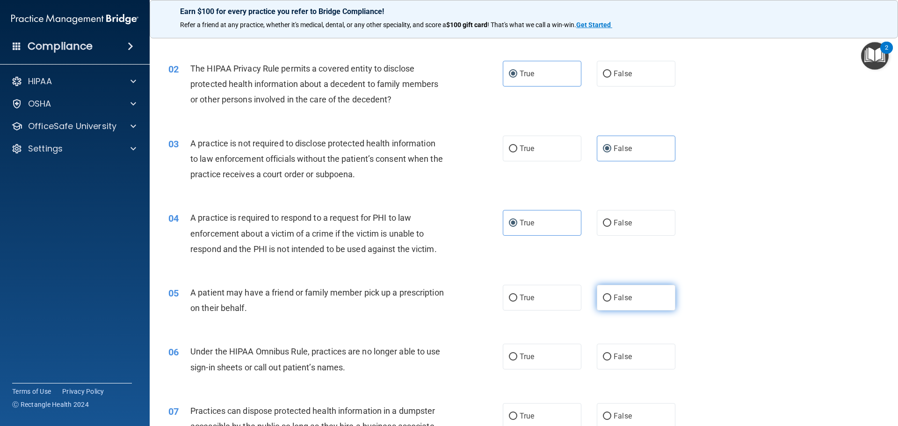
radio input "true"
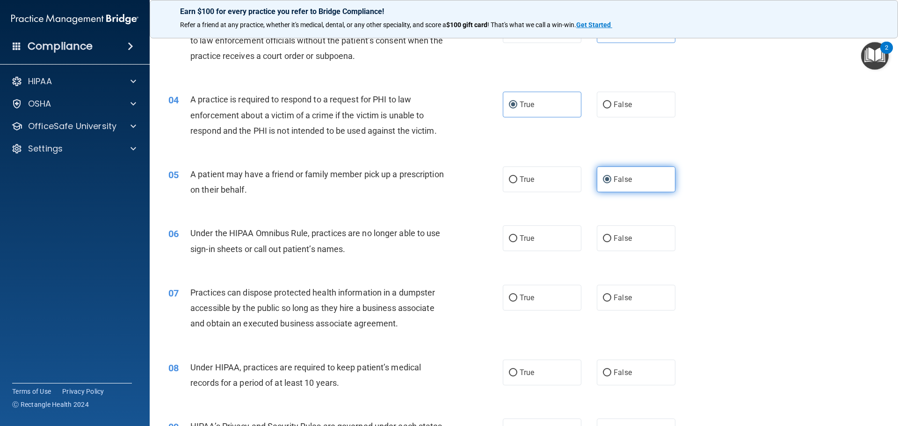
scroll to position [219, 0]
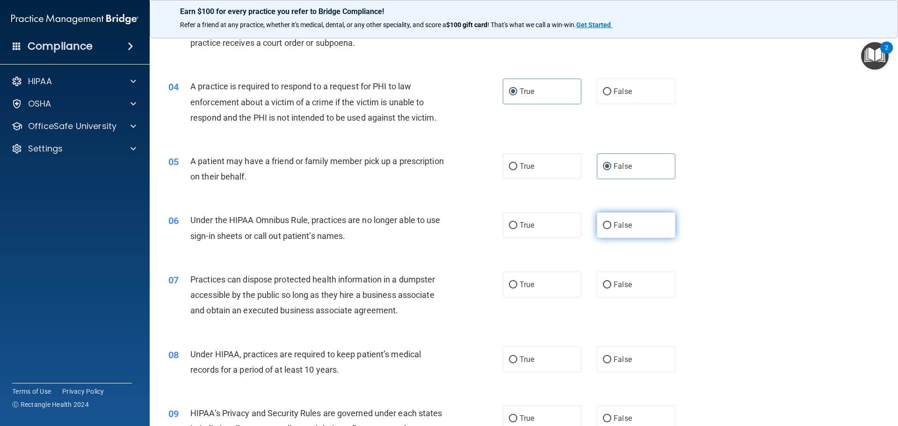
click at [617, 229] on span "False" at bounding box center [623, 225] width 18 height 9
click at [611, 229] on input "False" at bounding box center [607, 225] width 8 height 7
radio input "true"
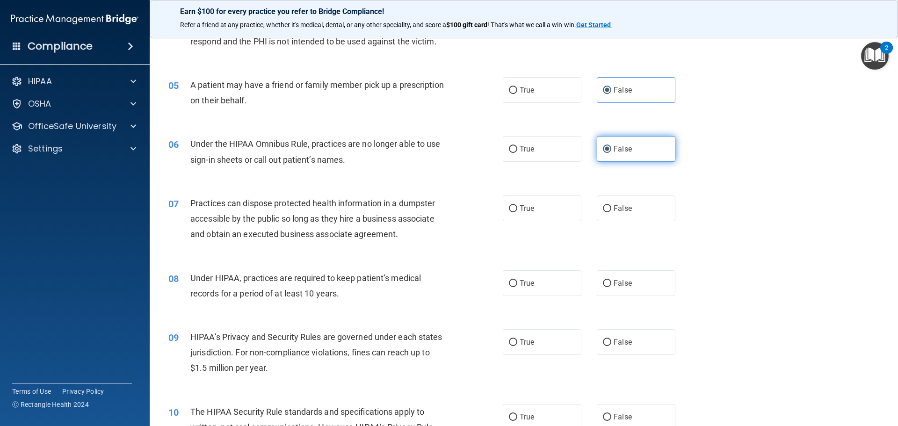
scroll to position [296, 0]
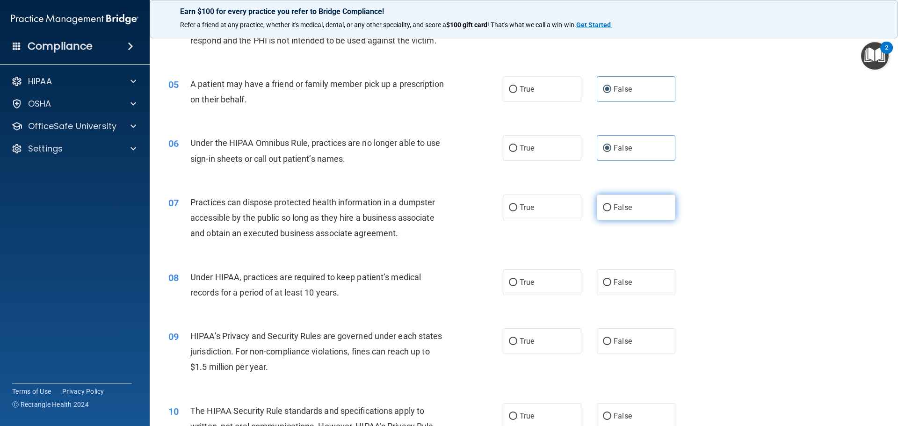
click at [643, 213] on label "False" at bounding box center [636, 208] width 79 height 26
click at [611, 211] on input "False" at bounding box center [607, 207] width 8 height 7
radio input "true"
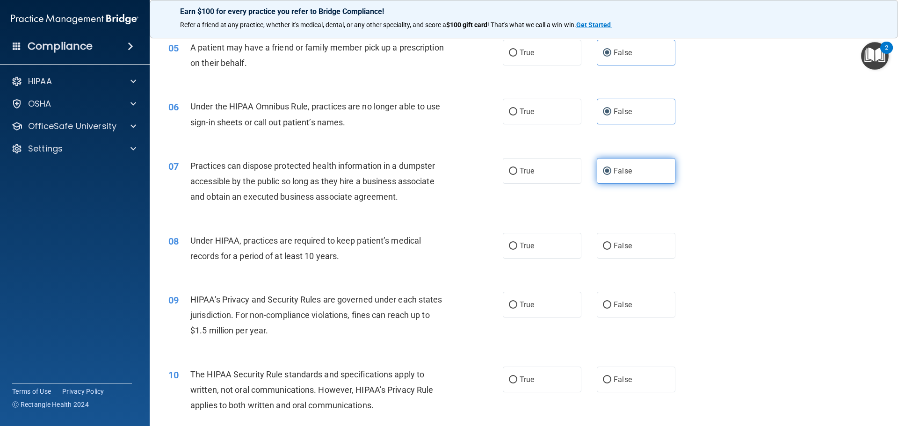
scroll to position [339, 0]
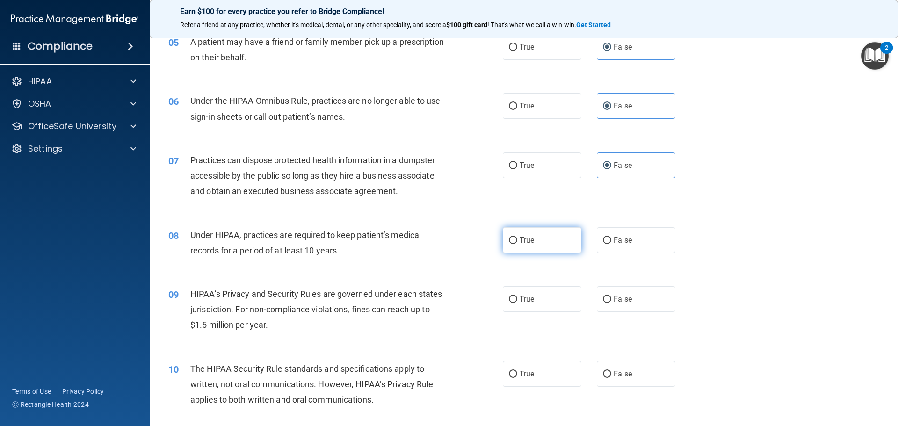
click at [555, 244] on label "True" at bounding box center [542, 240] width 79 height 26
click at [517, 244] on input "True" at bounding box center [513, 240] width 8 height 7
radio input "true"
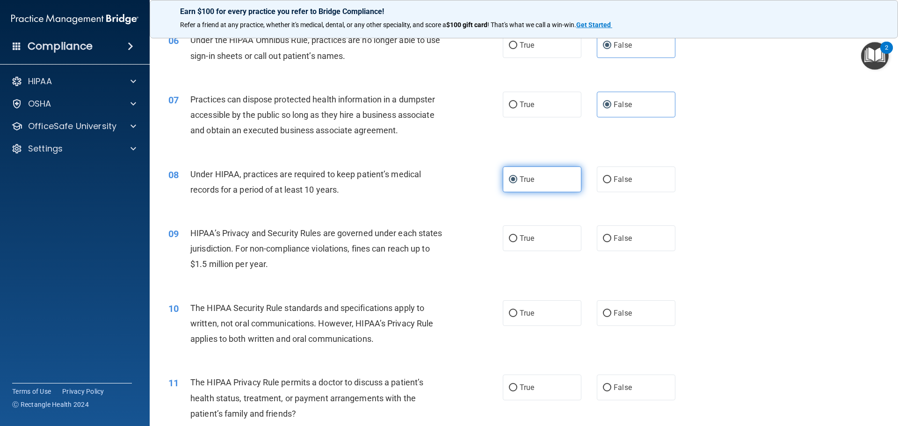
scroll to position [400, 0]
click at [555, 244] on label "True" at bounding box center [542, 238] width 79 height 26
click at [517, 242] on input "True" at bounding box center [513, 238] width 8 height 7
radio input "true"
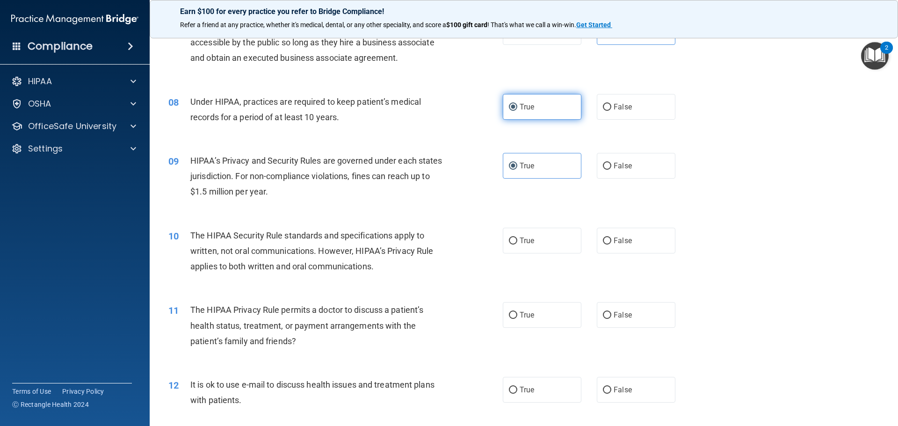
scroll to position [472, 0]
click at [555, 241] on label "True" at bounding box center [542, 240] width 79 height 26
click at [517, 241] on input "True" at bounding box center [513, 240] width 8 height 7
radio input "true"
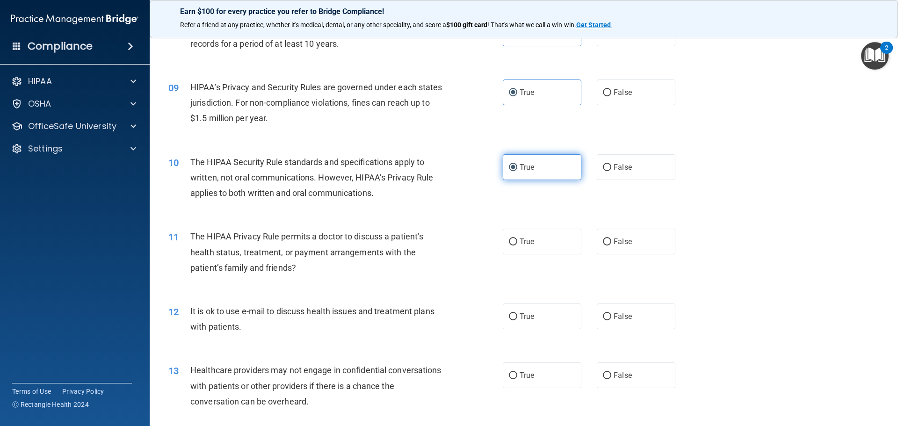
scroll to position [546, 0]
click at [614, 242] on span "False" at bounding box center [623, 241] width 18 height 9
click at [611, 242] on input "False" at bounding box center [607, 241] width 8 height 7
radio input "true"
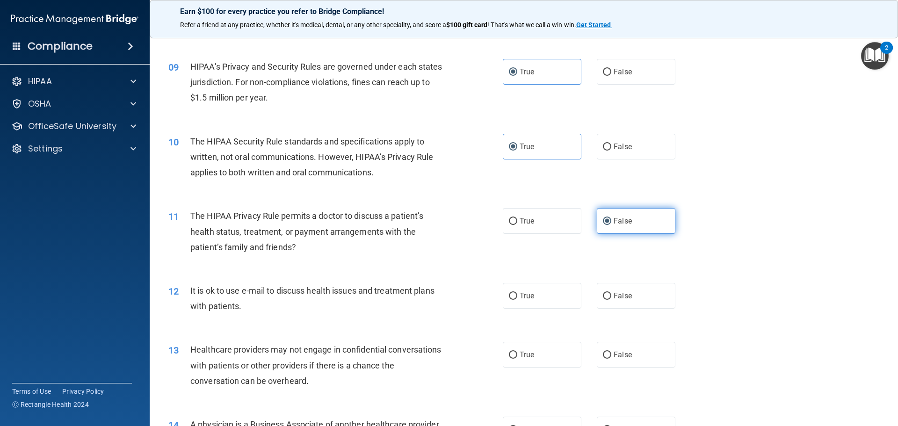
scroll to position [571, 0]
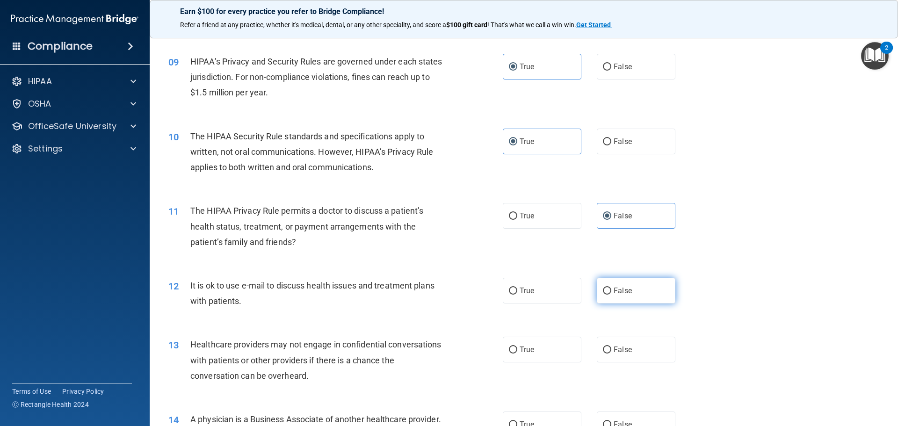
click at [632, 297] on label "False" at bounding box center [636, 291] width 79 height 26
click at [611, 295] on input "False" at bounding box center [607, 291] width 8 height 7
radio input "true"
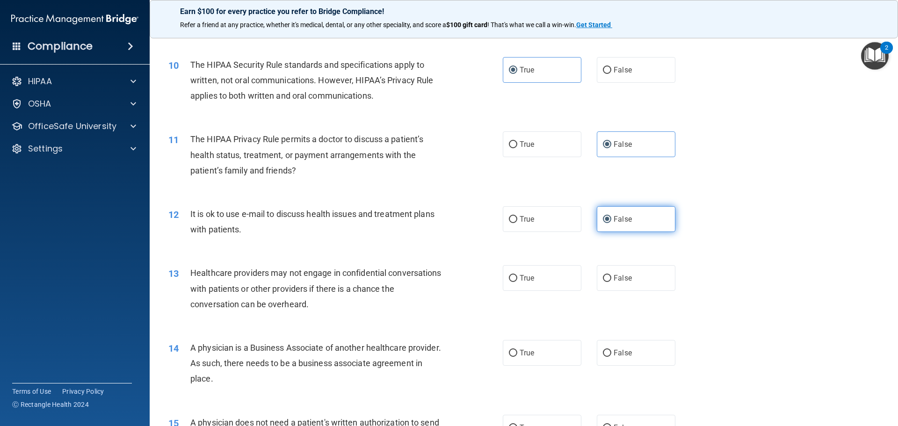
scroll to position [645, 0]
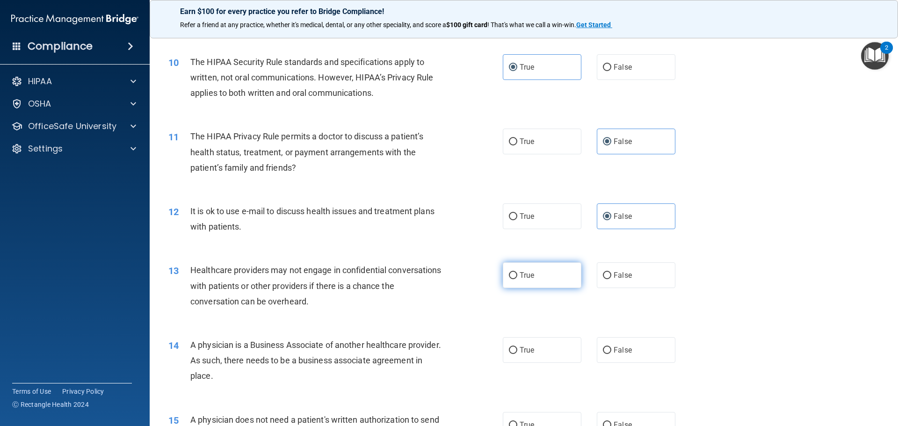
click at [552, 275] on label "True" at bounding box center [542, 275] width 79 height 26
click at [517, 275] on input "True" at bounding box center [513, 275] width 8 height 7
radio input "true"
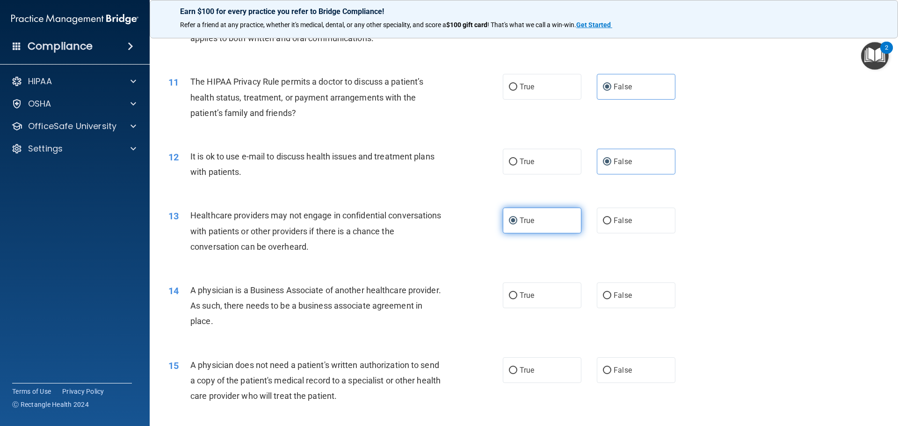
scroll to position [701, 0]
click at [545, 290] on label "True" at bounding box center [542, 295] width 79 height 26
click at [517, 292] on input "True" at bounding box center [513, 295] width 8 height 7
radio input "true"
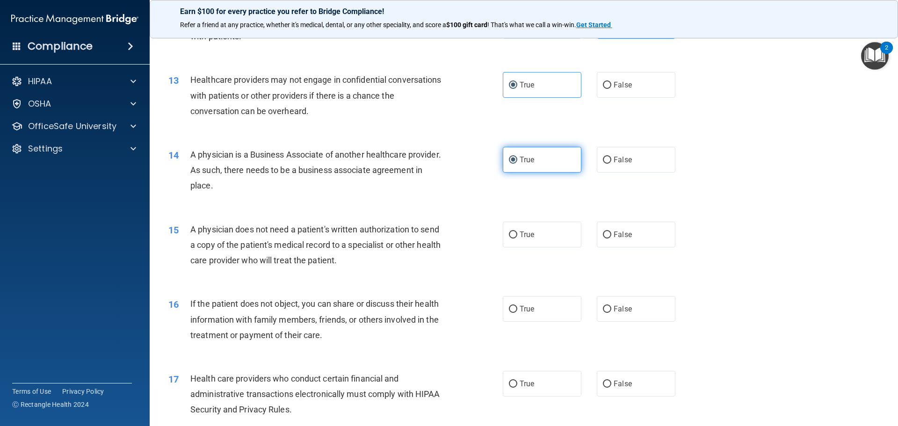
scroll to position [836, 0]
click at [602, 238] on label "False" at bounding box center [636, 234] width 79 height 26
click at [603, 238] on input "False" at bounding box center [607, 234] width 8 height 7
radio input "true"
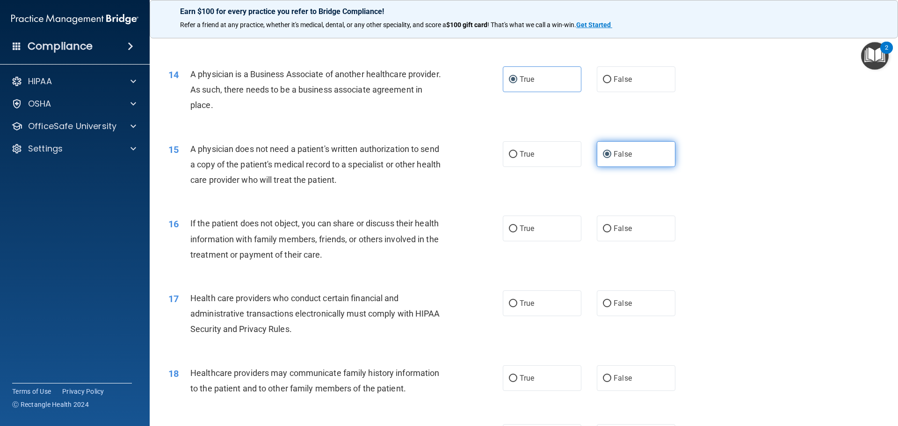
scroll to position [917, 0]
click at [536, 234] on label "True" at bounding box center [542, 228] width 79 height 26
click at [517, 232] on input "True" at bounding box center [513, 228] width 8 height 7
radio input "true"
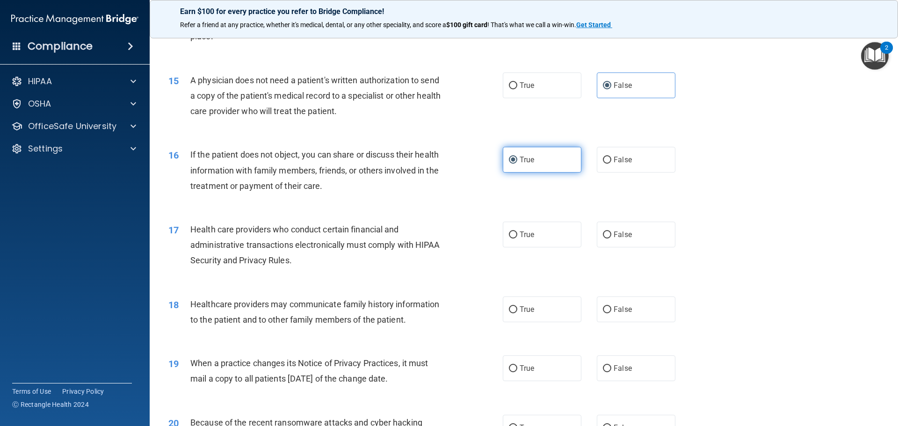
scroll to position [986, 0]
click at [536, 234] on label "True" at bounding box center [542, 234] width 79 height 26
click at [517, 234] on input "True" at bounding box center [513, 234] width 8 height 7
radio input "true"
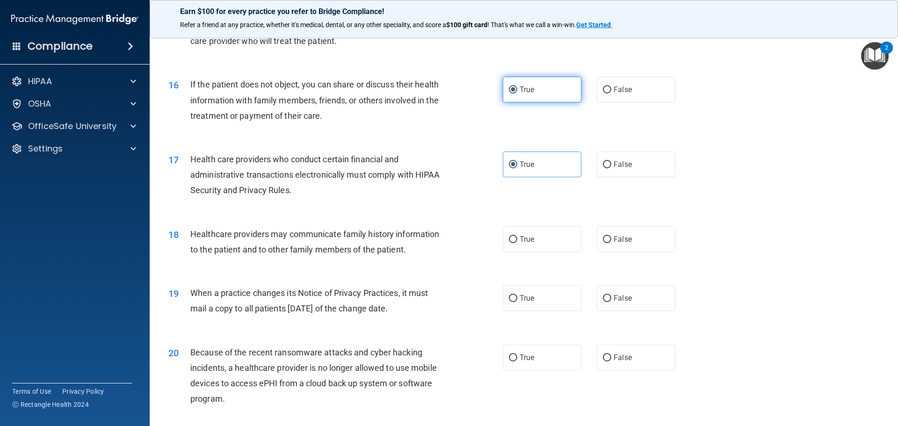
scroll to position [1055, 0]
click at [627, 246] on label "False" at bounding box center [636, 239] width 79 height 26
click at [611, 243] on input "False" at bounding box center [607, 239] width 8 height 7
radio input "true"
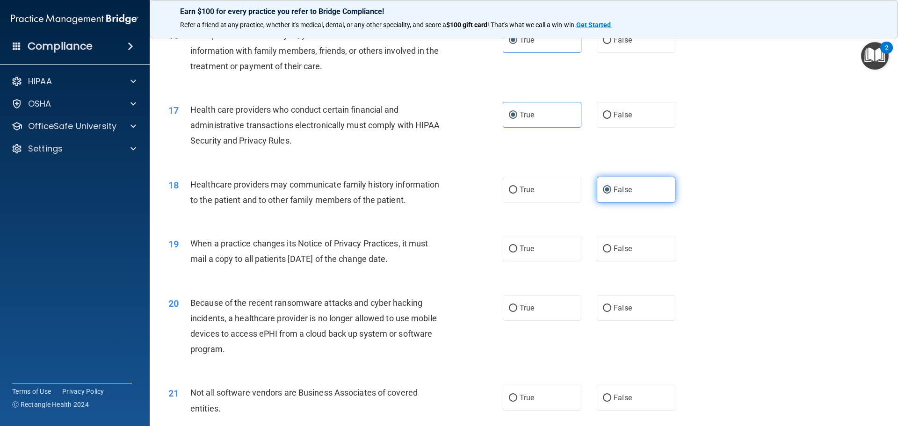
scroll to position [1105, 0]
click at [543, 243] on label "True" at bounding box center [542, 248] width 79 height 26
click at [517, 245] on input "True" at bounding box center [513, 248] width 8 height 7
radio input "true"
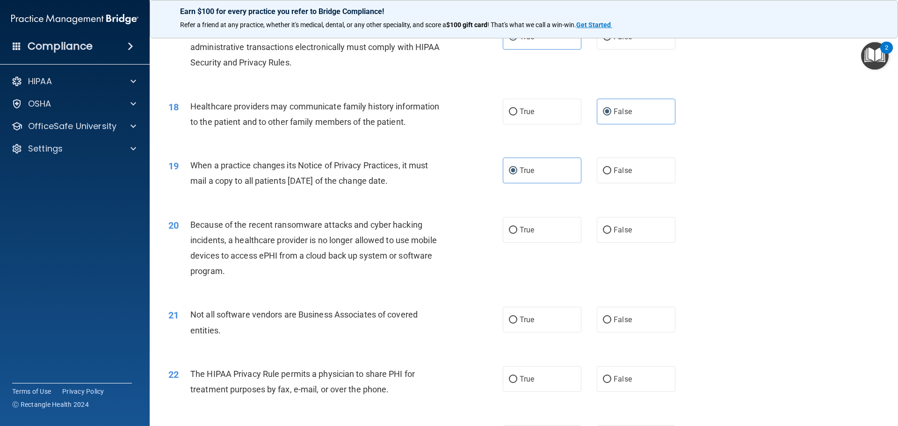
scroll to position [1184, 0]
click at [554, 233] on label "True" at bounding box center [542, 229] width 79 height 26
click at [517, 232] on input "True" at bounding box center [513, 228] width 8 height 7
radio input "true"
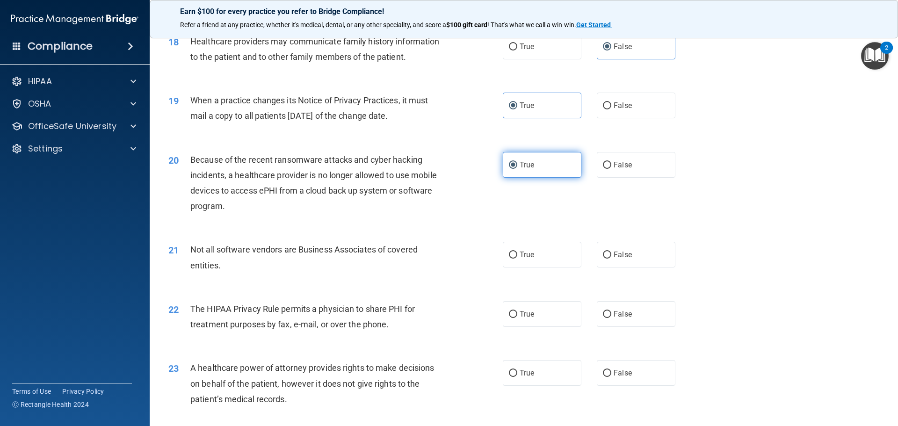
scroll to position [1248, 0]
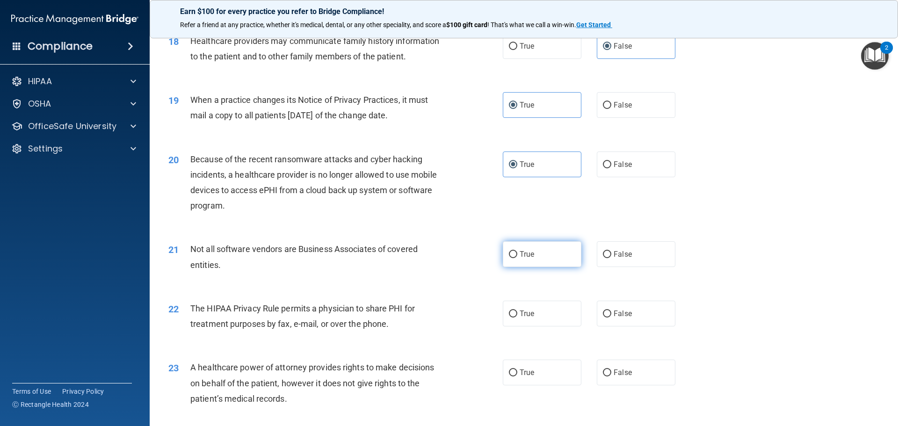
click at [553, 251] on label "True" at bounding box center [542, 254] width 79 height 26
click at [517, 251] on input "True" at bounding box center [513, 254] width 8 height 7
radio input "true"
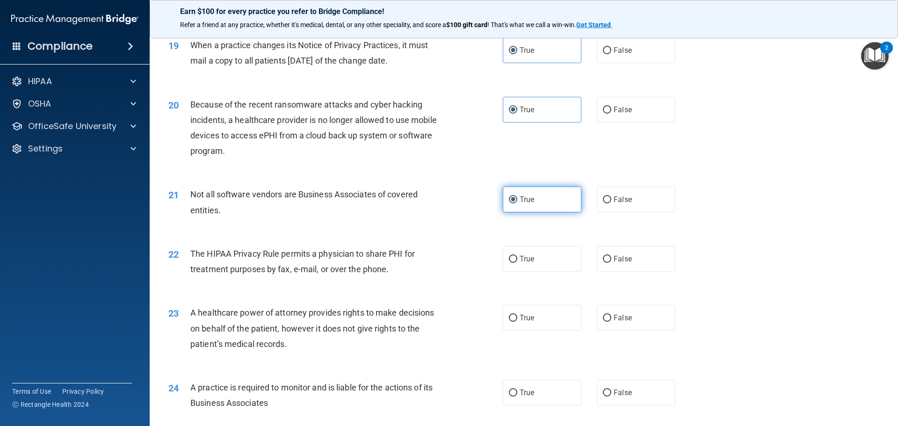
scroll to position [1304, 0]
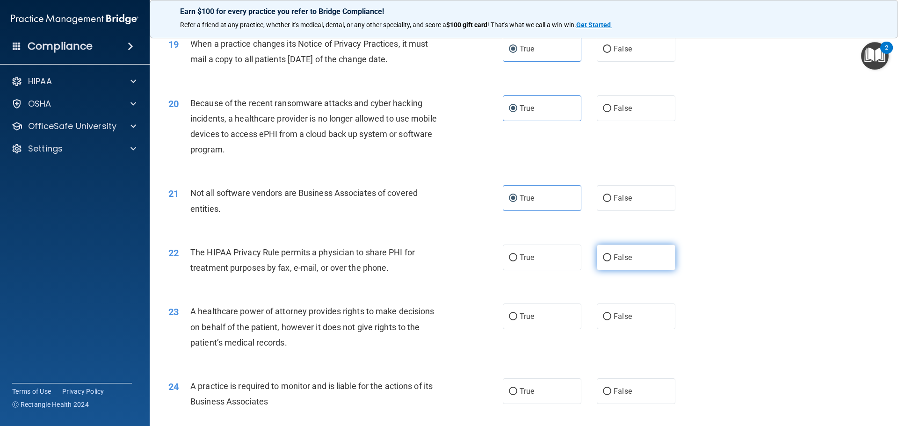
click at [617, 263] on label "False" at bounding box center [636, 258] width 79 height 26
click at [611, 261] on input "False" at bounding box center [607, 257] width 8 height 7
radio input "true"
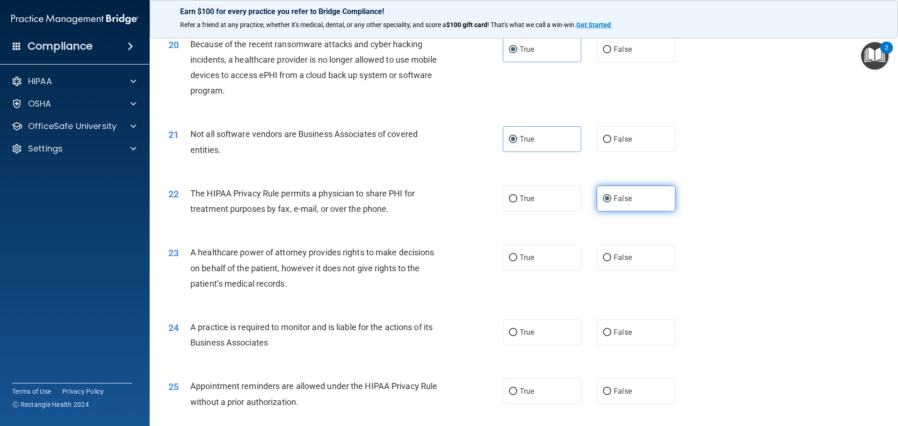
scroll to position [1386, 0]
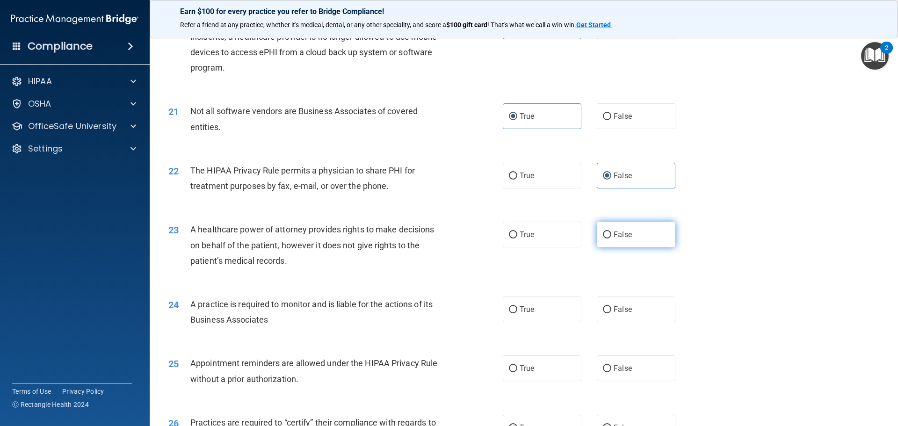
click at [619, 244] on label "False" at bounding box center [636, 235] width 79 height 26
click at [611, 238] on input "False" at bounding box center [607, 234] width 8 height 7
radio input "true"
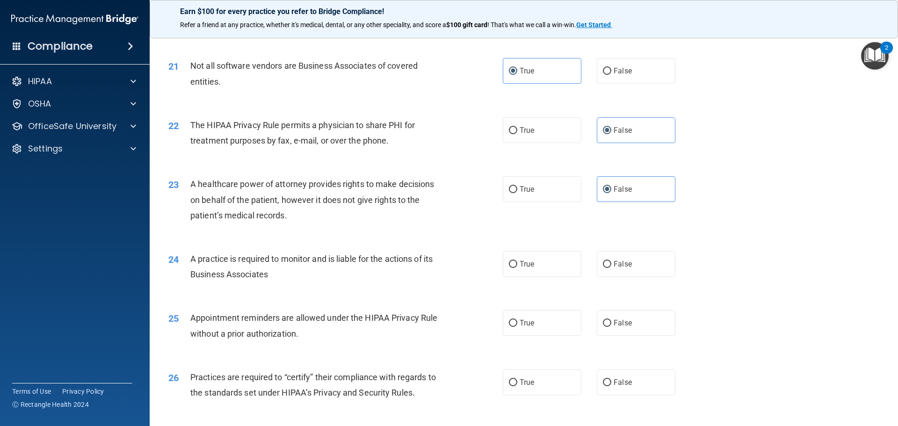
scroll to position [1430, 0]
click at [559, 260] on label "True" at bounding box center [542, 265] width 79 height 26
click at [517, 262] on input "True" at bounding box center [513, 265] width 8 height 7
radio input "true"
click at [534, 322] on label "True" at bounding box center [542, 324] width 79 height 26
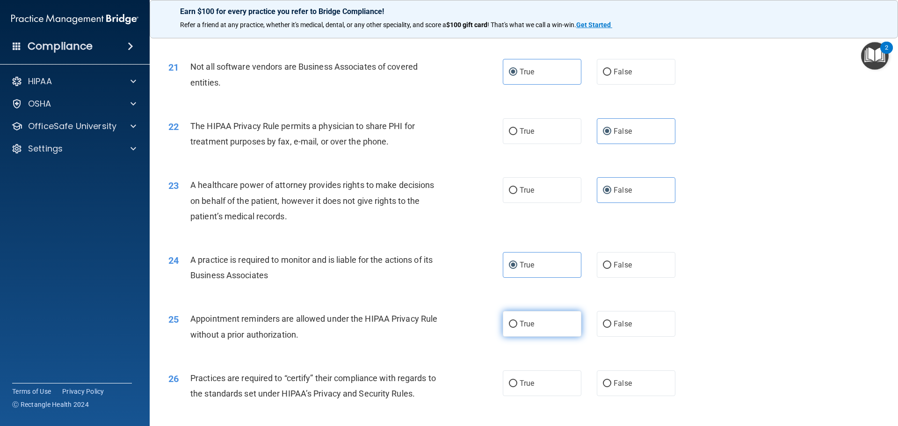
click at [517, 322] on input "True" at bounding box center [513, 324] width 8 height 7
radio input "true"
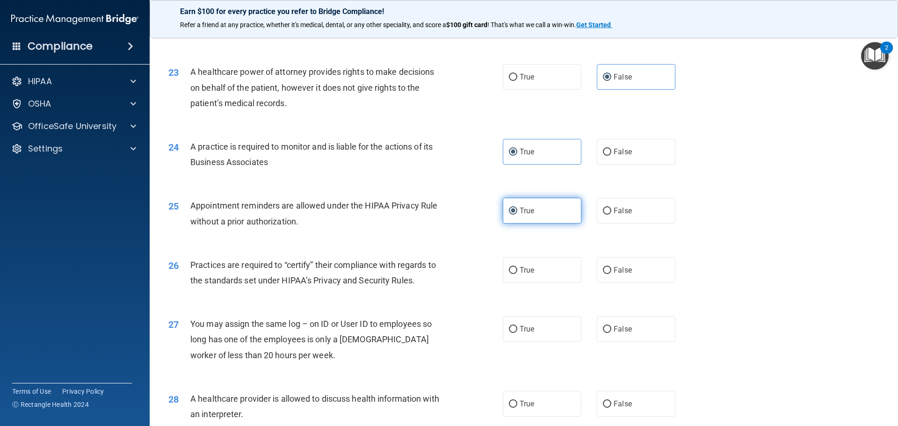
scroll to position [1556, 0]
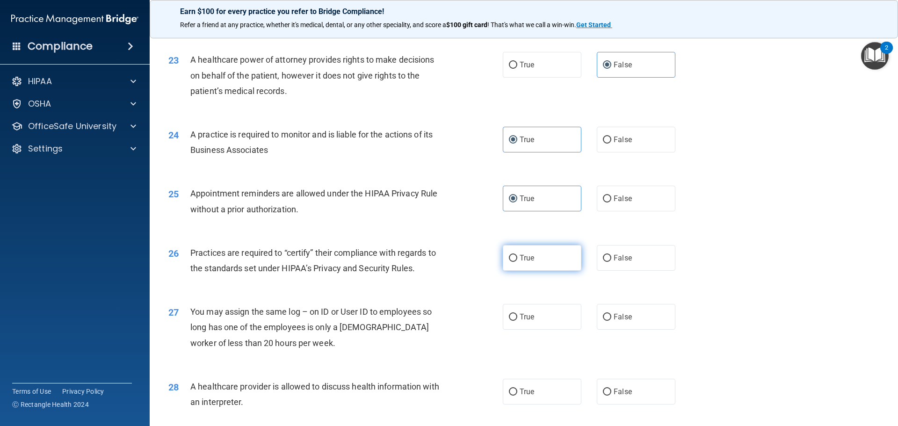
click at [534, 263] on label "True" at bounding box center [542, 258] width 79 height 26
click at [517, 262] on input "True" at bounding box center [513, 258] width 8 height 7
radio input "true"
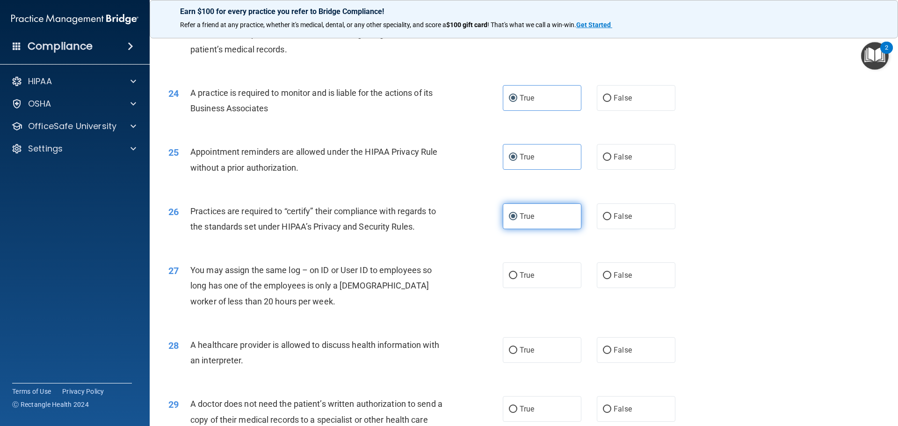
scroll to position [1598, 0]
click at [547, 273] on label "True" at bounding box center [542, 275] width 79 height 26
click at [517, 273] on input "True" at bounding box center [513, 275] width 8 height 7
radio input "true"
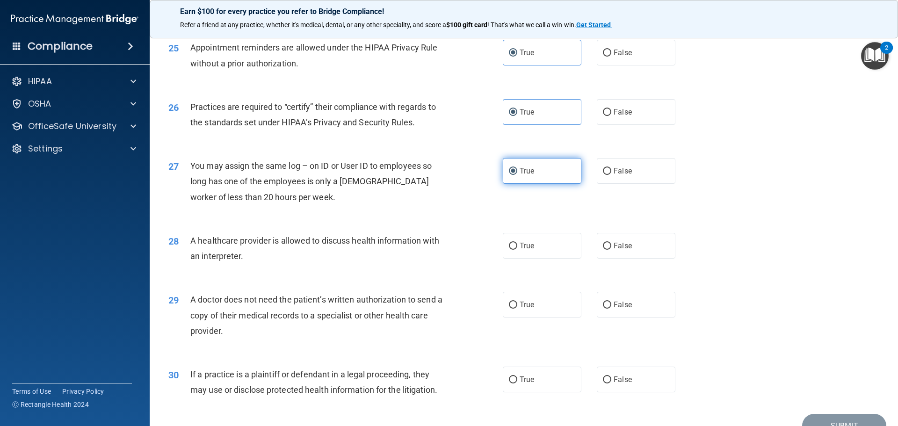
scroll to position [1704, 0]
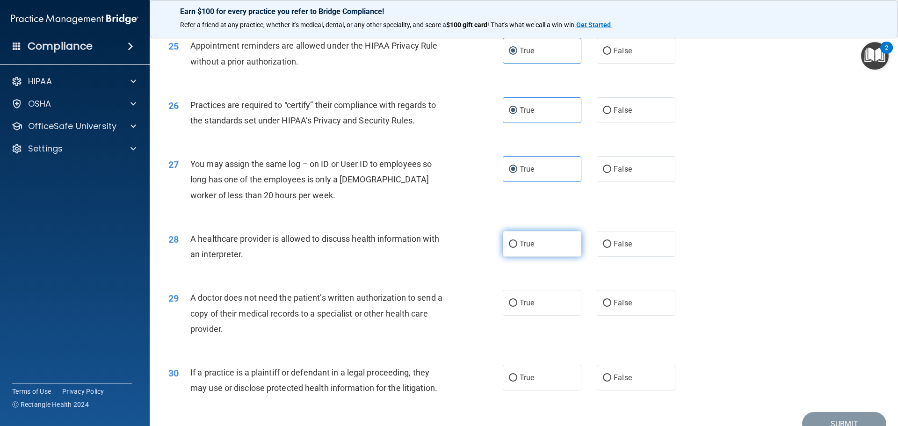
click at [537, 235] on label "True" at bounding box center [542, 244] width 79 height 26
click at [517, 241] on input "True" at bounding box center [513, 244] width 8 height 7
radio input "true"
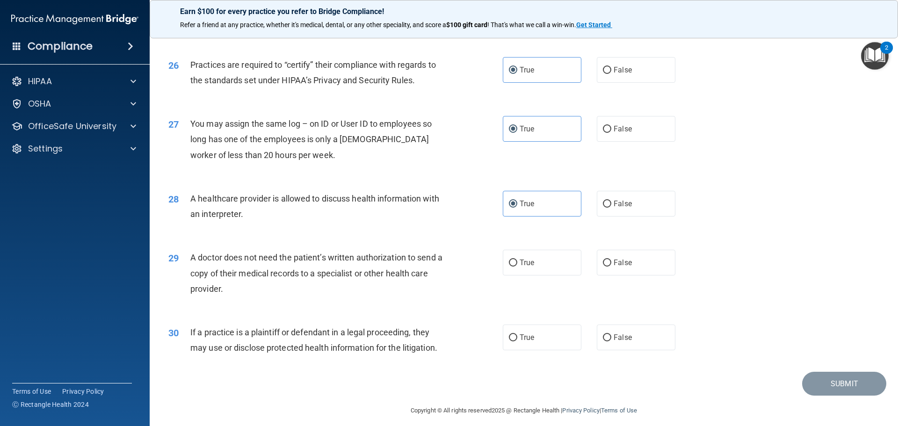
scroll to position [1744, 0]
click at [622, 263] on span "False" at bounding box center [623, 262] width 18 height 9
click at [611, 263] on input "False" at bounding box center [607, 262] width 8 height 7
radio input "true"
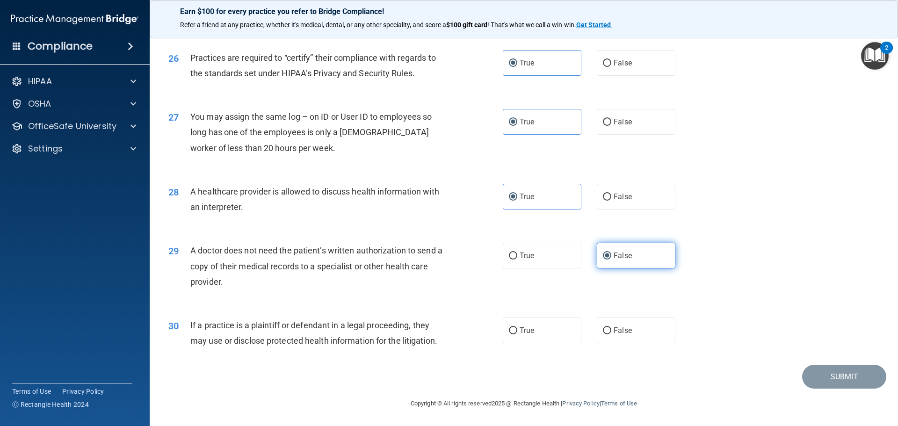
scroll to position [1751, 0]
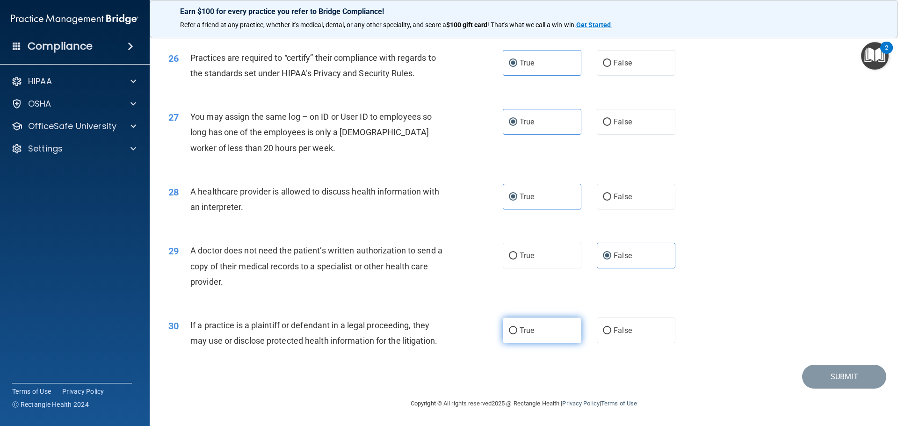
click at [527, 332] on span "True" at bounding box center [527, 330] width 14 height 9
click at [517, 332] on input "True" at bounding box center [513, 330] width 8 height 7
radio input "true"
click at [819, 378] on button "Submit" at bounding box center [844, 377] width 84 height 24
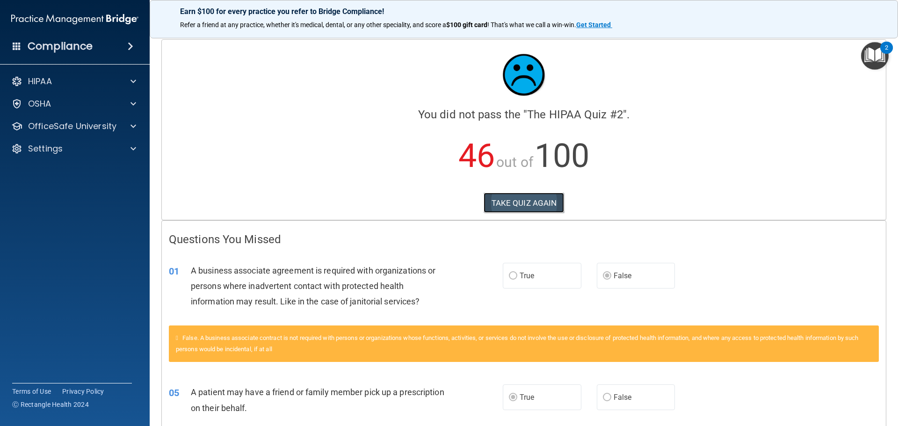
click at [504, 197] on button "TAKE QUIZ AGAIN" at bounding box center [524, 203] width 81 height 21
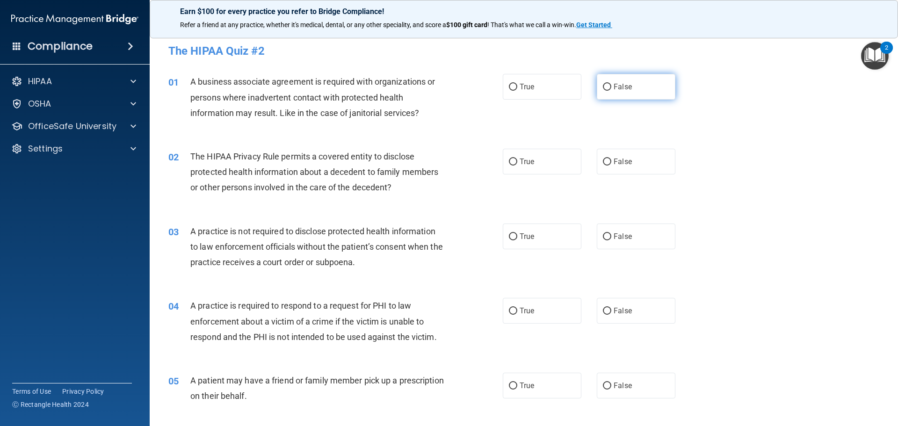
click at [603, 90] on input "False" at bounding box center [607, 87] width 8 height 7
radio input "true"
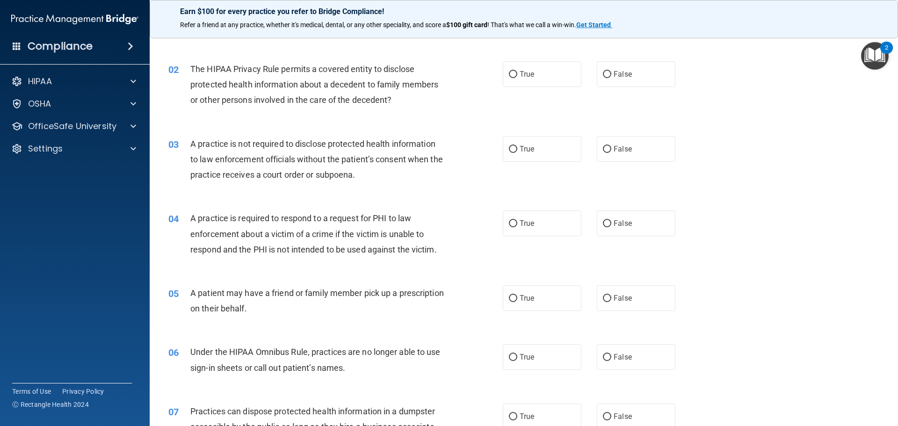
scroll to position [88, 0]
click at [527, 296] on span "True" at bounding box center [527, 297] width 14 height 9
click at [517, 296] on input "True" at bounding box center [513, 298] width 8 height 7
radio input "true"
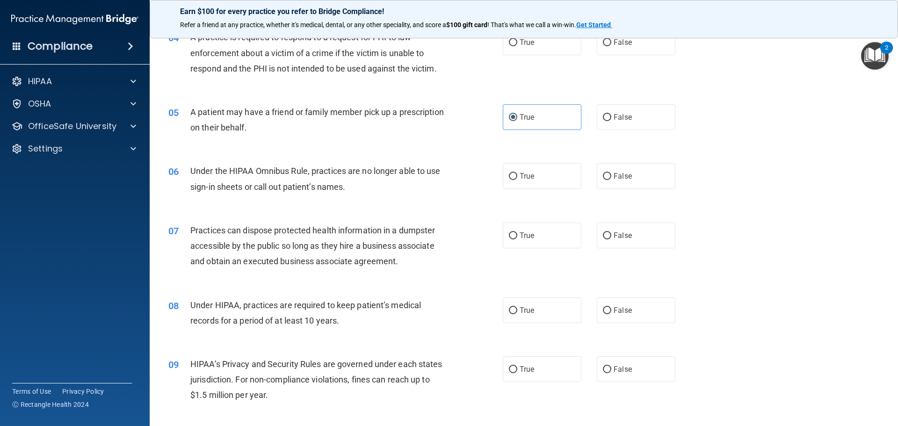
scroll to position [269, 0]
click at [614, 312] on span "False" at bounding box center [623, 309] width 18 height 9
click at [610, 312] on input "False" at bounding box center [607, 310] width 8 height 7
radio input "true"
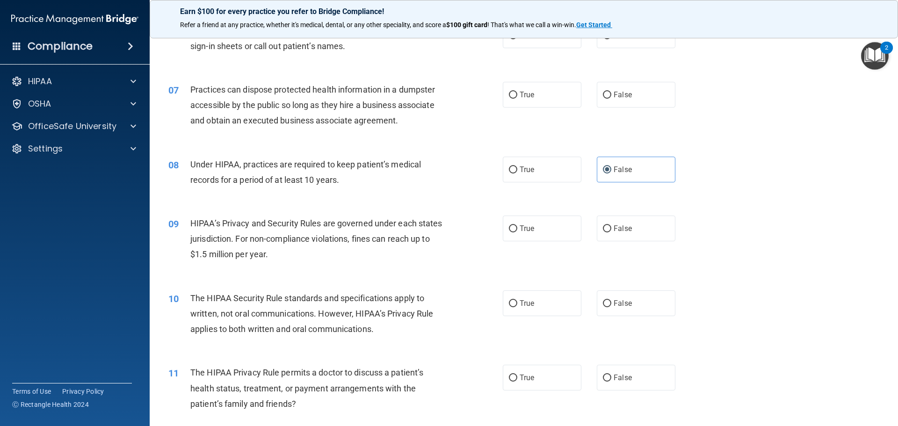
scroll to position [410, 0]
click at [606, 227] on input "False" at bounding box center [607, 228] width 8 height 7
radio input "true"
click at [528, 382] on label "True" at bounding box center [542, 377] width 79 height 26
click at [517, 381] on input "True" at bounding box center [513, 377] width 8 height 7
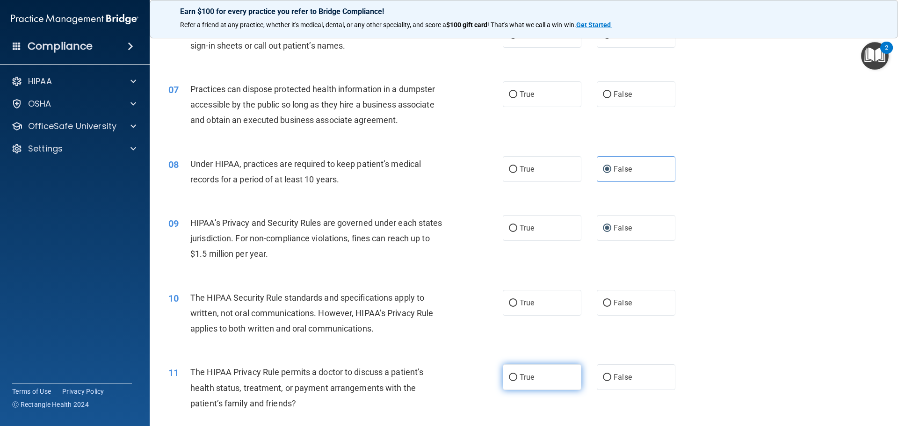
radio input "true"
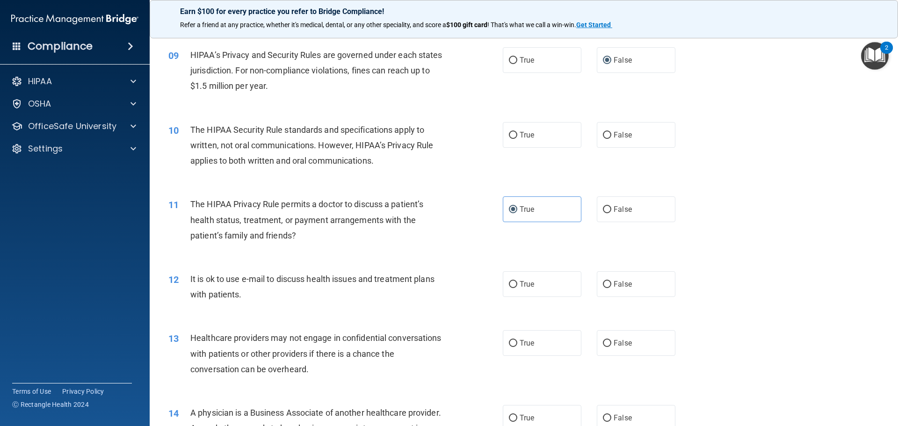
scroll to position [592, 0]
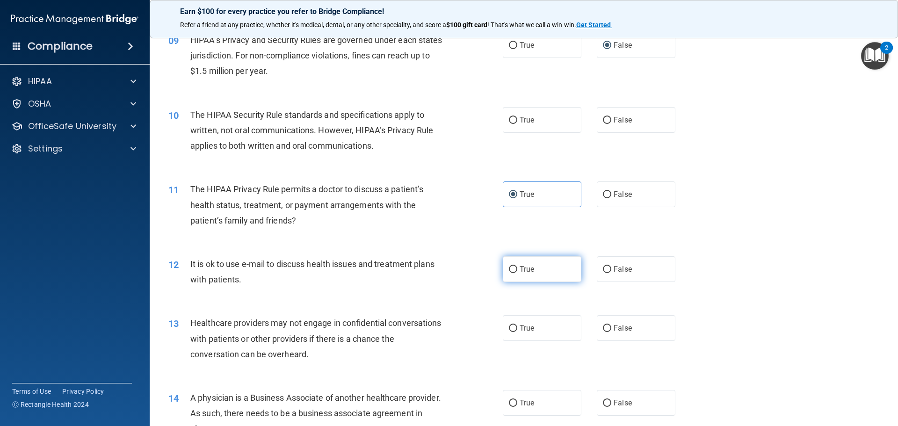
click at [514, 264] on label "True" at bounding box center [542, 269] width 79 height 26
click at [514, 266] on input "True" at bounding box center [513, 269] width 8 height 7
radio input "true"
click at [605, 333] on label "False" at bounding box center [636, 328] width 79 height 26
click at [605, 332] on input "False" at bounding box center [607, 328] width 8 height 7
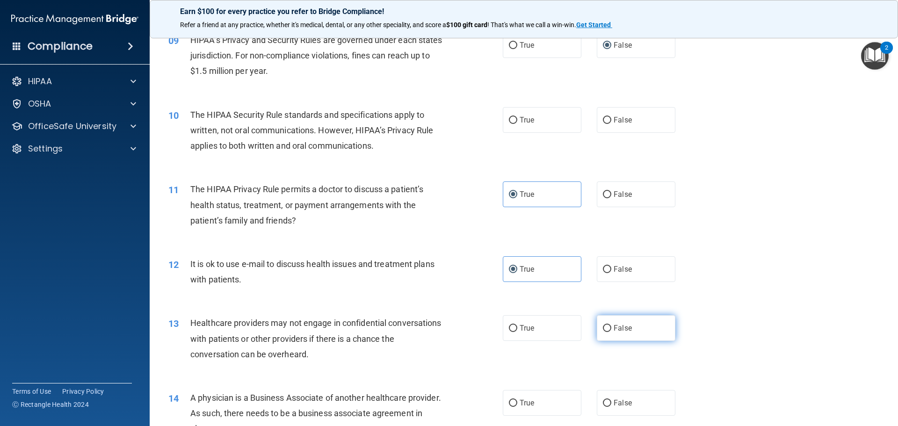
radio input "true"
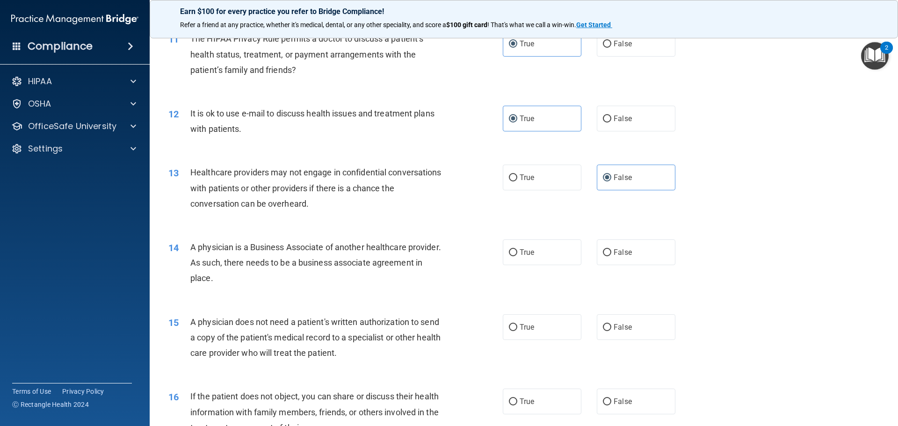
scroll to position [744, 0]
click at [614, 253] on span "False" at bounding box center [623, 251] width 18 height 9
click at [611, 253] on input "False" at bounding box center [607, 252] width 8 height 7
radio input "true"
click at [542, 255] on label "True" at bounding box center [542, 252] width 79 height 26
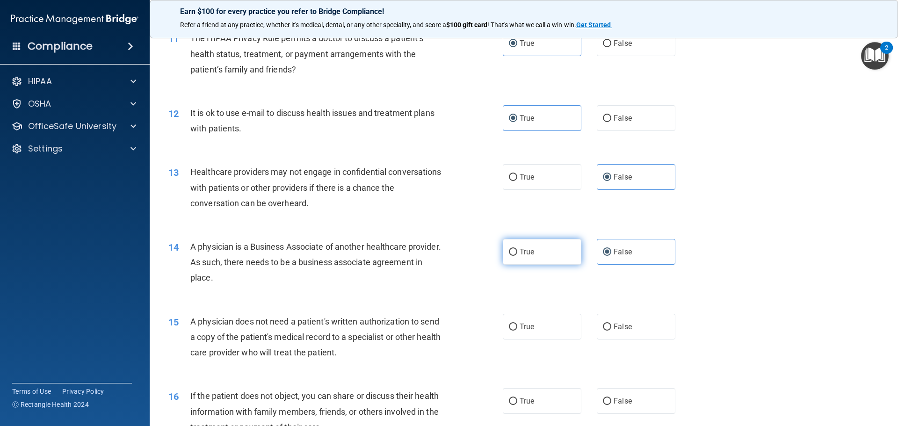
click at [517, 255] on input "True" at bounding box center [513, 252] width 8 height 7
radio input "true"
radio input "false"
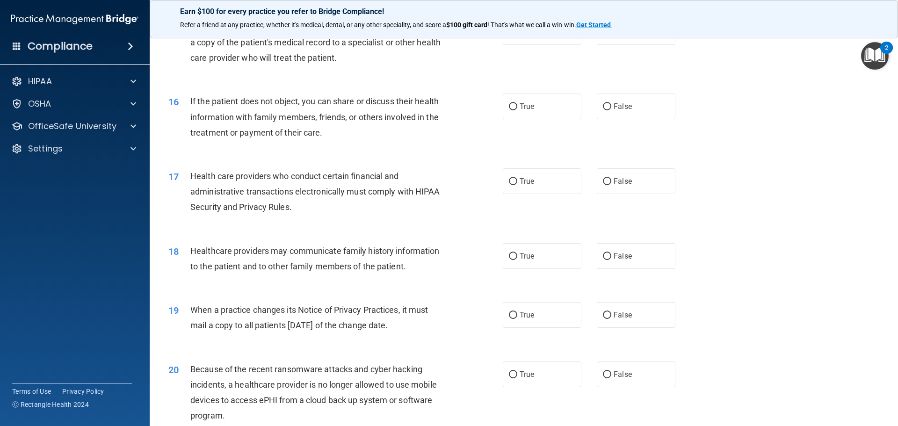
scroll to position [1040, 0]
click at [604, 311] on input "False" at bounding box center [607, 313] width 8 height 7
radio input "true"
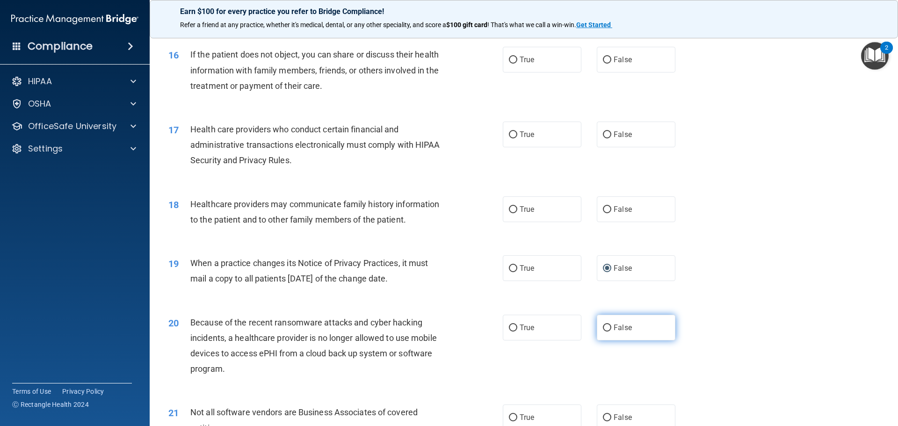
click at [630, 319] on label "False" at bounding box center [636, 328] width 79 height 26
click at [611, 325] on input "False" at bounding box center [607, 328] width 8 height 7
radio input "true"
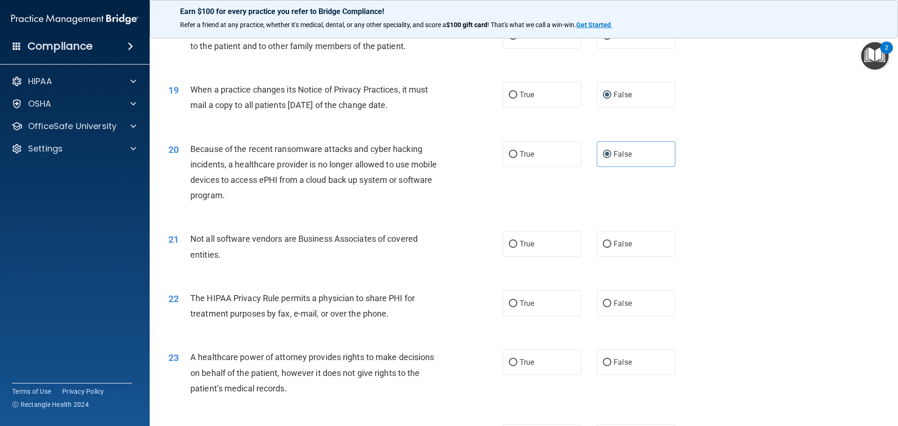
scroll to position [1259, 0]
click at [534, 305] on label "True" at bounding box center [542, 303] width 79 height 26
click at [517, 305] on input "True" at bounding box center [513, 303] width 8 height 7
radio input "true"
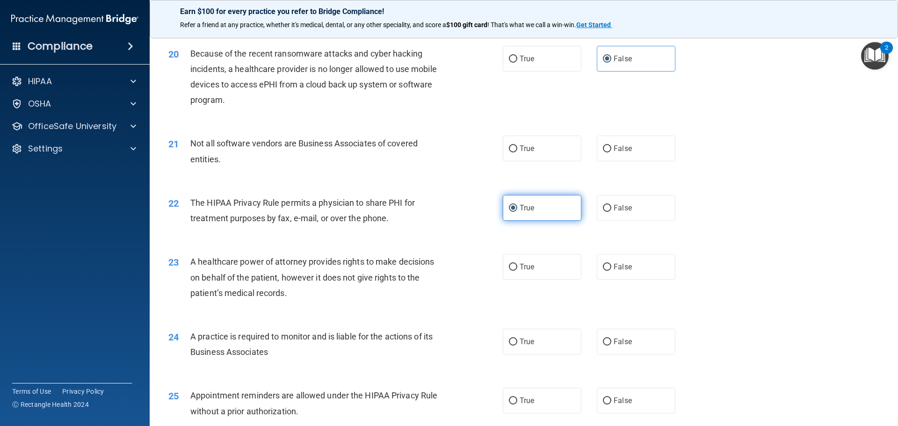
scroll to position [1354, 0]
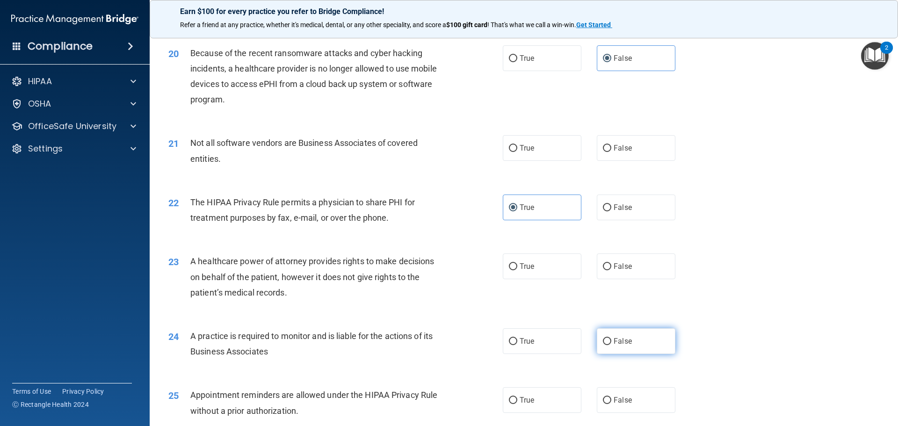
click at [605, 340] on input "False" at bounding box center [607, 341] width 8 height 7
radio input "true"
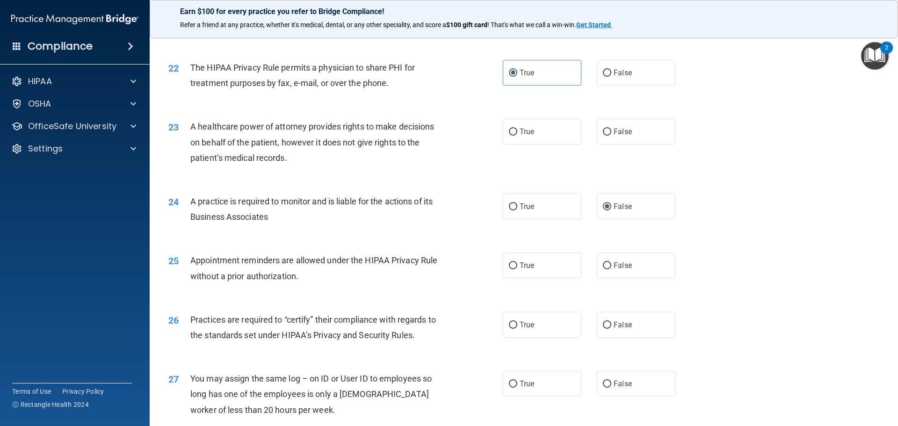
scroll to position [1489, 0]
click at [603, 321] on input "False" at bounding box center [607, 324] width 8 height 7
radio input "true"
click at [603, 380] on input "False" at bounding box center [607, 383] width 8 height 7
radio input "true"
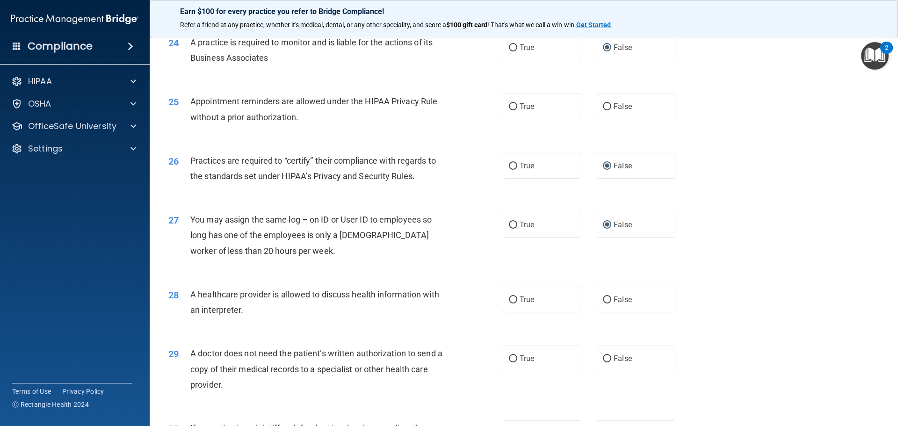
scroll to position [1649, 0]
click at [527, 353] on span "True" at bounding box center [527, 357] width 14 height 9
click at [517, 354] on input "True" at bounding box center [513, 357] width 8 height 7
radio input "true"
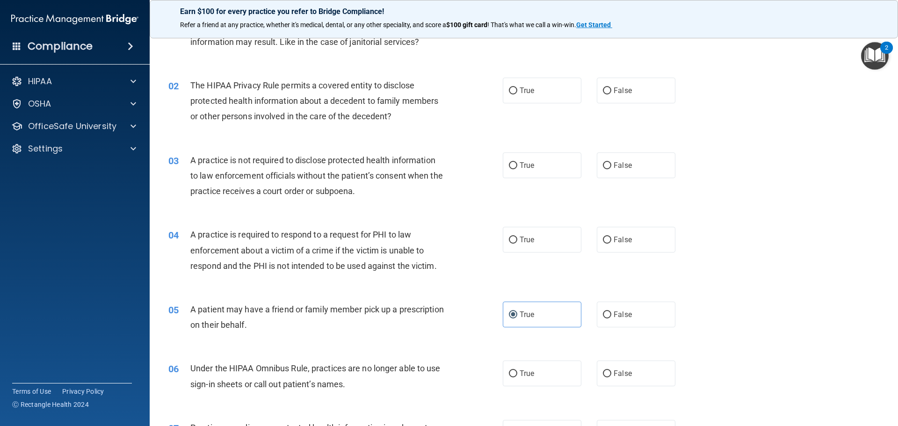
scroll to position [0, 0]
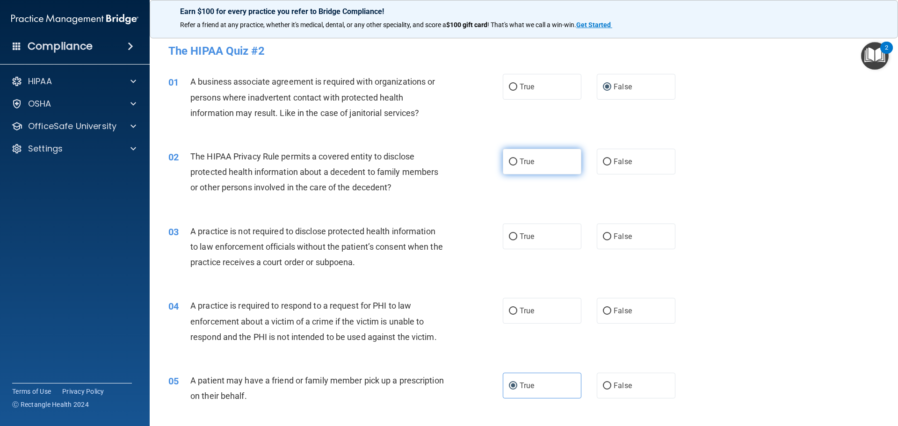
click at [523, 159] on span "True" at bounding box center [527, 161] width 14 height 9
click at [517, 159] on input "True" at bounding box center [513, 162] width 8 height 7
radio input "true"
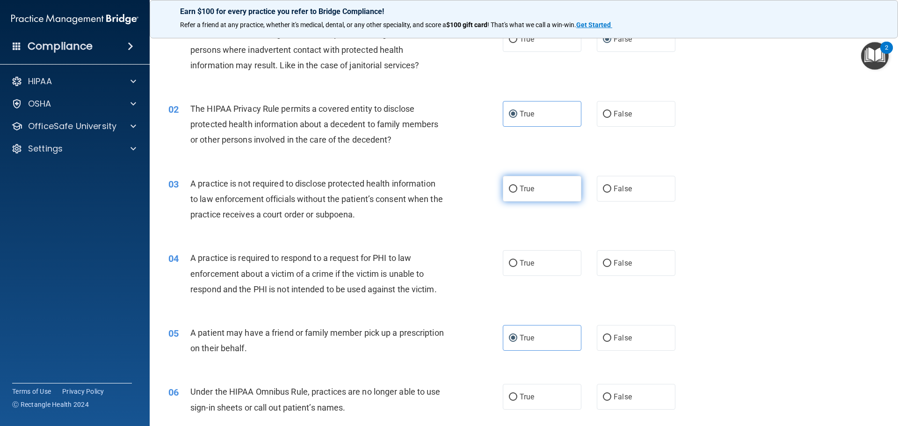
scroll to position [49, 0]
click at [603, 187] on input "False" at bounding box center [607, 187] width 8 height 7
radio input "true"
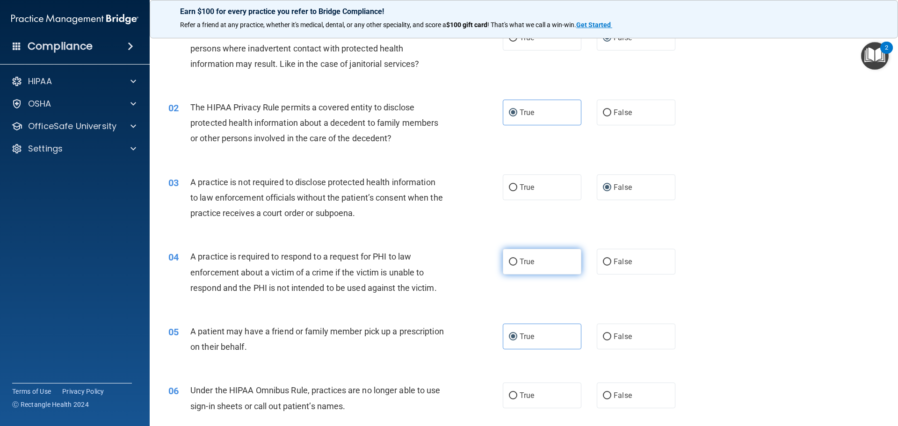
click at [531, 262] on label "True" at bounding box center [542, 262] width 79 height 26
click at [517, 262] on input "True" at bounding box center [513, 262] width 8 height 7
radio input "true"
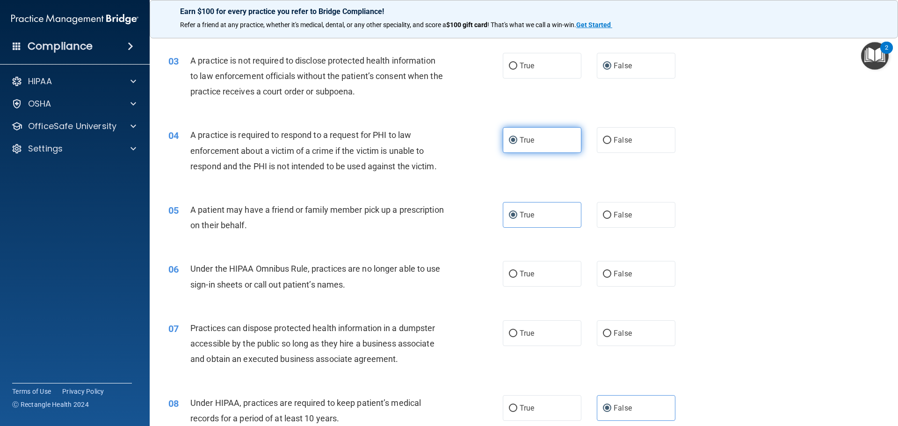
scroll to position [171, 0]
click at [629, 274] on label "False" at bounding box center [636, 273] width 79 height 26
click at [611, 274] on input "False" at bounding box center [607, 273] width 8 height 7
radio input "true"
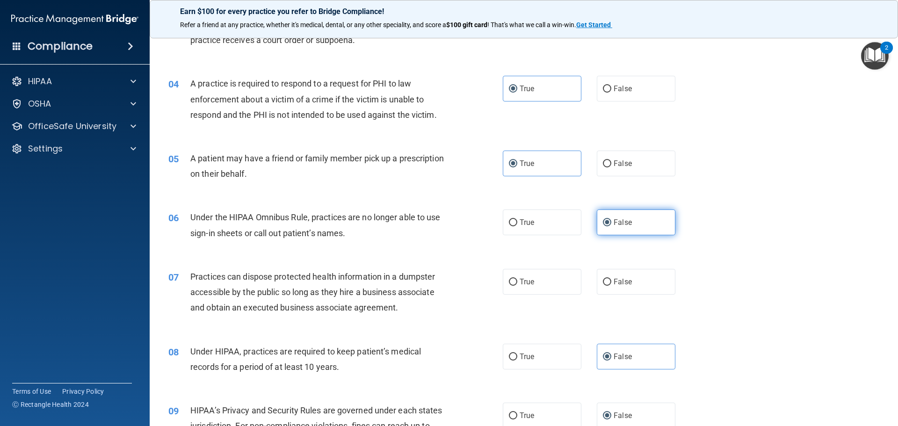
scroll to position [227, 0]
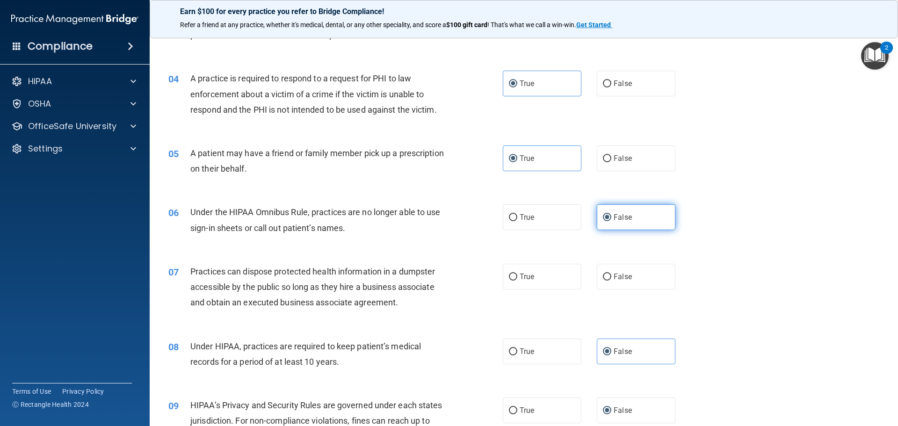
click at [629, 274] on label "False" at bounding box center [636, 277] width 79 height 26
click at [611, 274] on input "False" at bounding box center [607, 277] width 8 height 7
radio input "true"
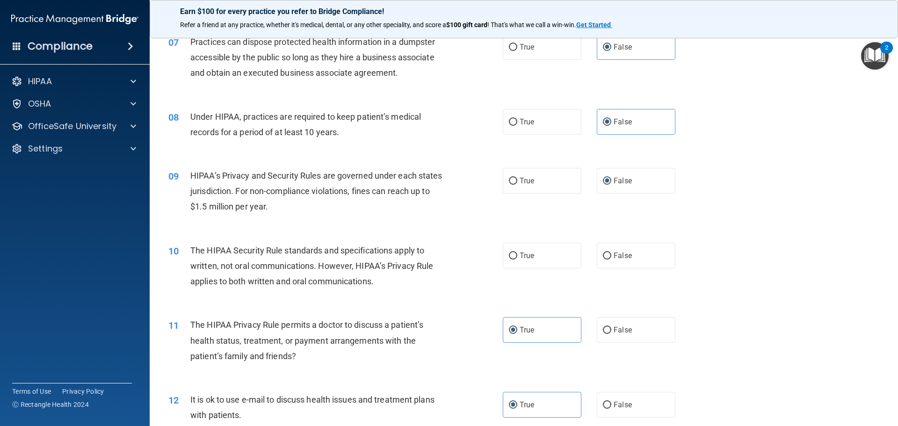
scroll to position [457, 0]
click at [533, 247] on label "True" at bounding box center [542, 255] width 79 height 26
click at [517, 252] on input "True" at bounding box center [513, 255] width 8 height 7
radio input "true"
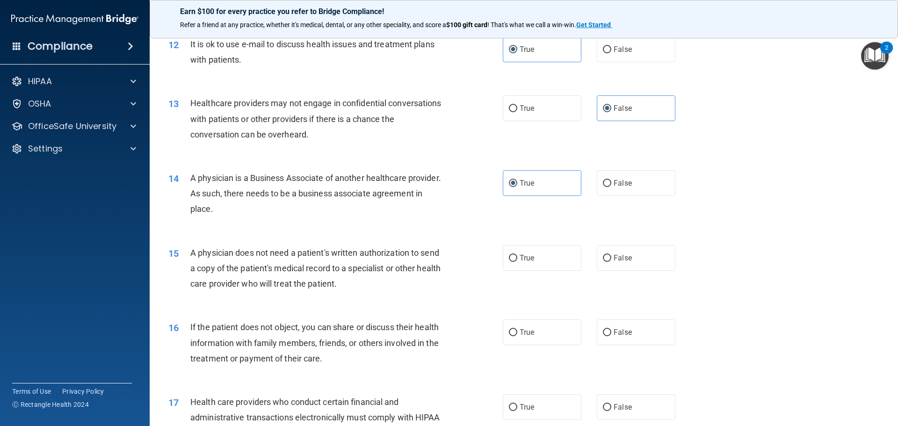
scroll to position [813, 0]
click at [533, 247] on label "True" at bounding box center [542, 258] width 79 height 26
click at [517, 254] on input "True" at bounding box center [513, 257] width 8 height 7
radio input "true"
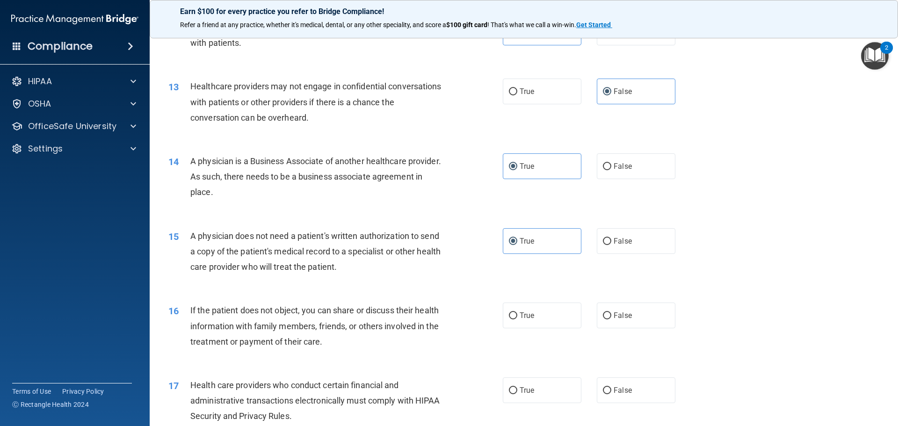
scroll to position [830, 0]
click at [528, 320] on label "True" at bounding box center [542, 315] width 79 height 26
click at [517, 319] on input "True" at bounding box center [513, 315] width 8 height 7
radio input "true"
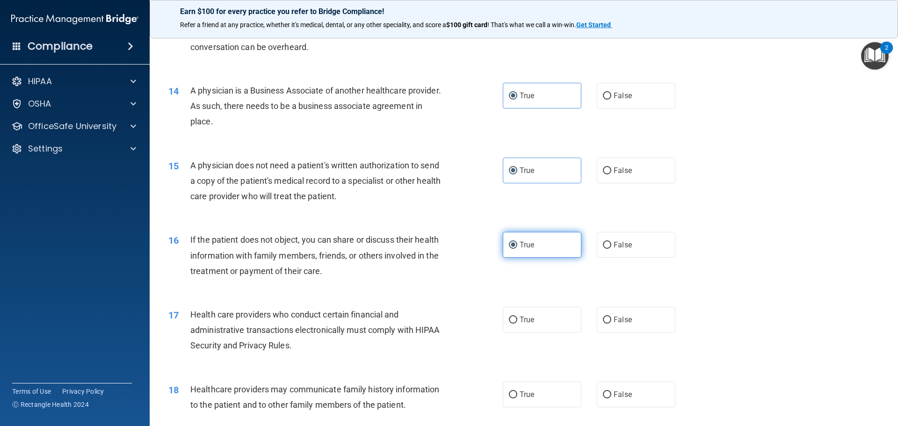
scroll to position [903, 0]
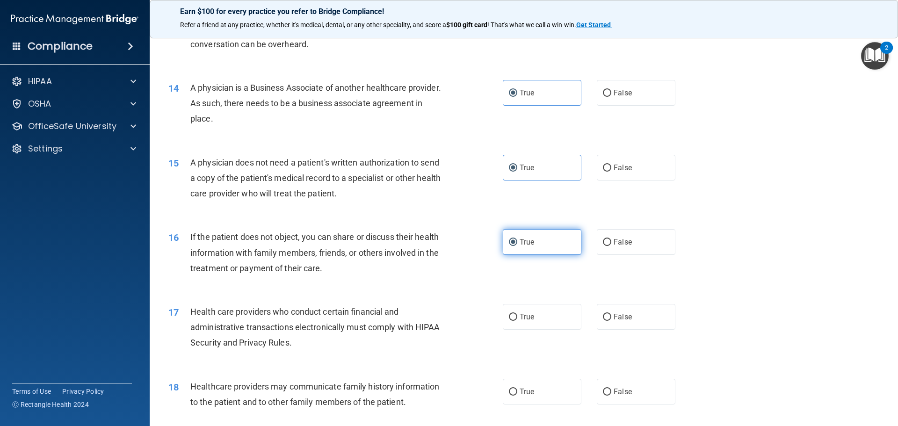
click at [528, 320] on span "True" at bounding box center [527, 316] width 14 height 9
click at [517, 320] on input "True" at bounding box center [513, 317] width 8 height 7
radio input "true"
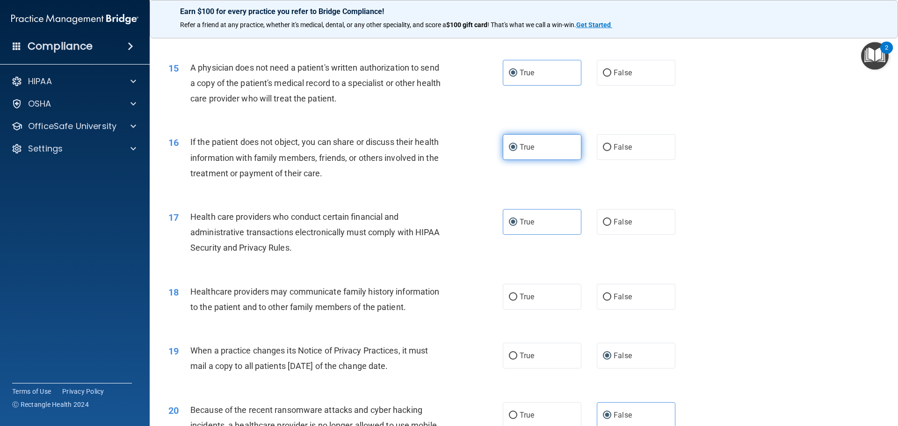
scroll to position [998, 0]
click at [618, 299] on span "False" at bounding box center [623, 296] width 18 height 9
click at [611, 299] on input "False" at bounding box center [607, 296] width 8 height 7
radio input "true"
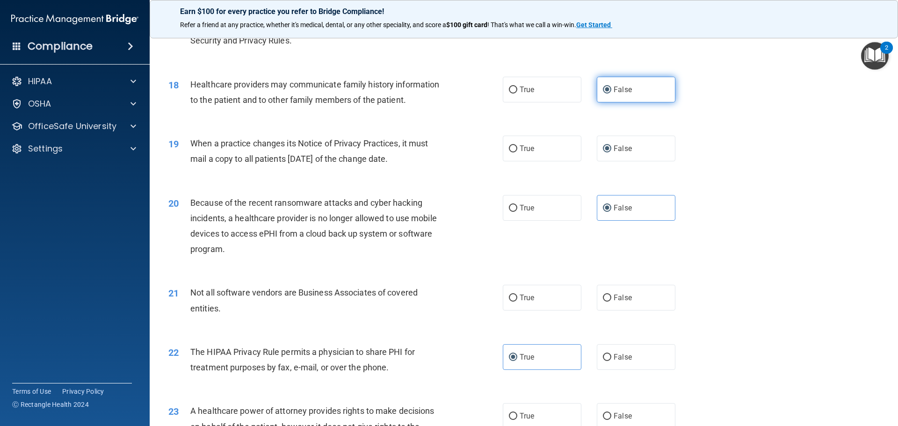
scroll to position [1205, 0]
click at [556, 302] on label "True" at bounding box center [542, 297] width 79 height 26
click at [517, 301] on input "True" at bounding box center [513, 297] width 8 height 7
radio input "true"
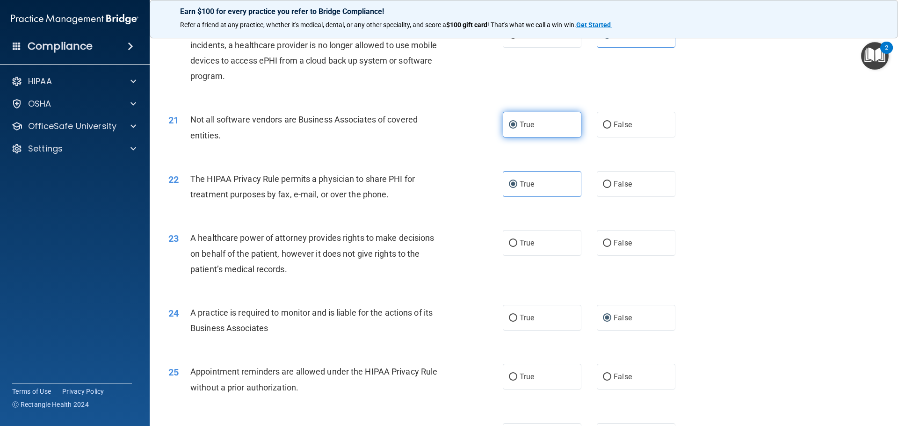
scroll to position [1381, 0]
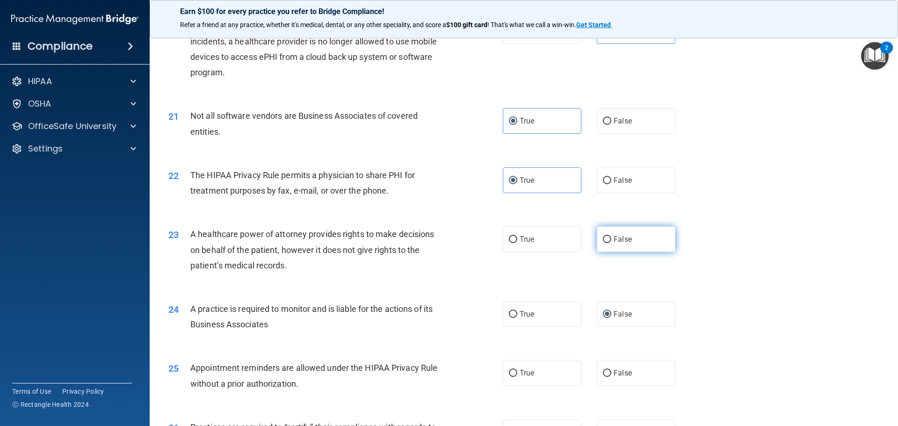
click at [636, 243] on label "False" at bounding box center [636, 239] width 79 height 26
click at [611, 243] on input "False" at bounding box center [607, 239] width 8 height 7
radio input "true"
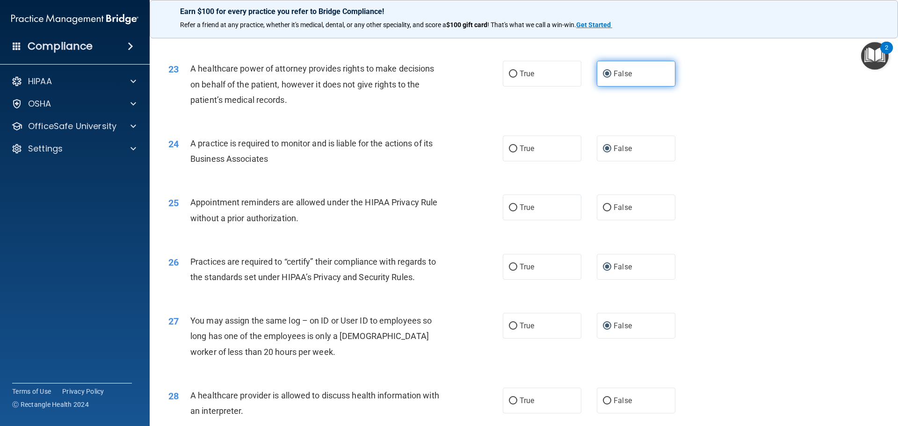
scroll to position [1548, 0]
click at [615, 211] on label "False" at bounding box center [636, 206] width 79 height 26
click at [611, 210] on input "False" at bounding box center [607, 206] width 8 height 7
radio input "true"
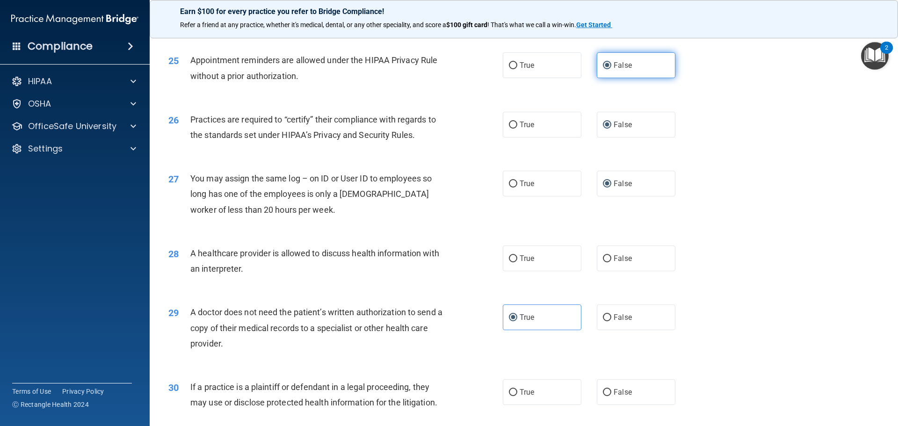
scroll to position [1690, 0]
click at [537, 262] on label "True" at bounding box center [542, 258] width 79 height 26
click at [517, 262] on input "True" at bounding box center [513, 258] width 8 height 7
radio input "true"
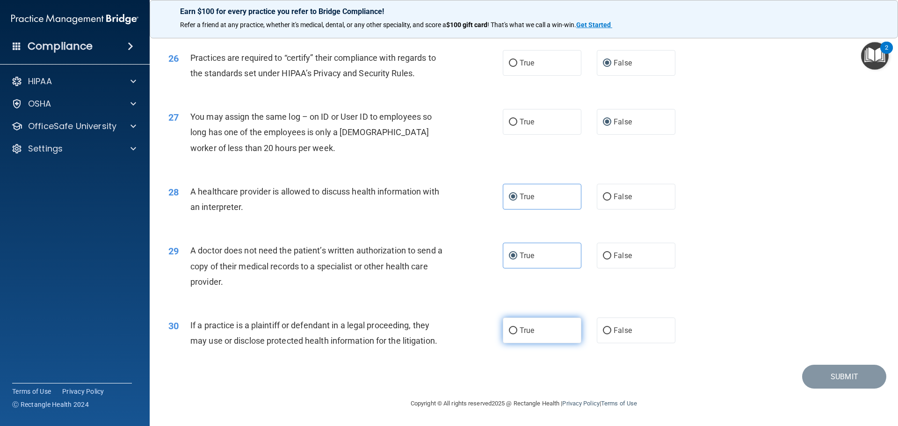
click at [542, 329] on label "True" at bounding box center [542, 331] width 79 height 26
click at [517, 329] on input "True" at bounding box center [513, 330] width 8 height 7
radio input "true"
click at [827, 376] on button "Submit" at bounding box center [844, 377] width 84 height 24
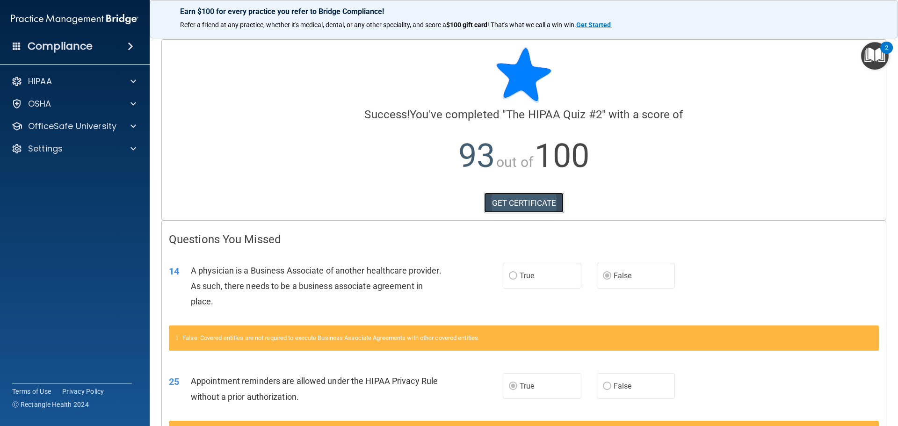
click at [545, 198] on link "GET CERTIFICATE" at bounding box center [524, 203] width 80 height 21
click at [133, 128] on span at bounding box center [133, 126] width 6 height 11
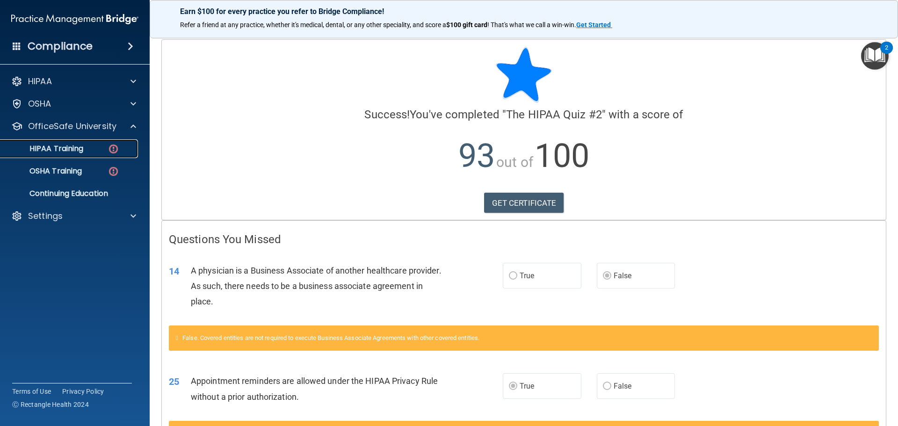
click at [106, 151] on div "HIPAA Training" at bounding box center [70, 148] width 128 height 9
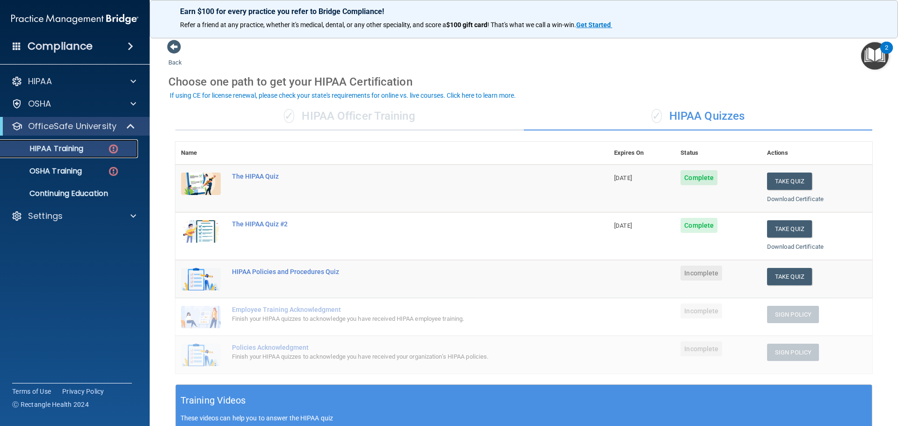
scroll to position [72, 0]
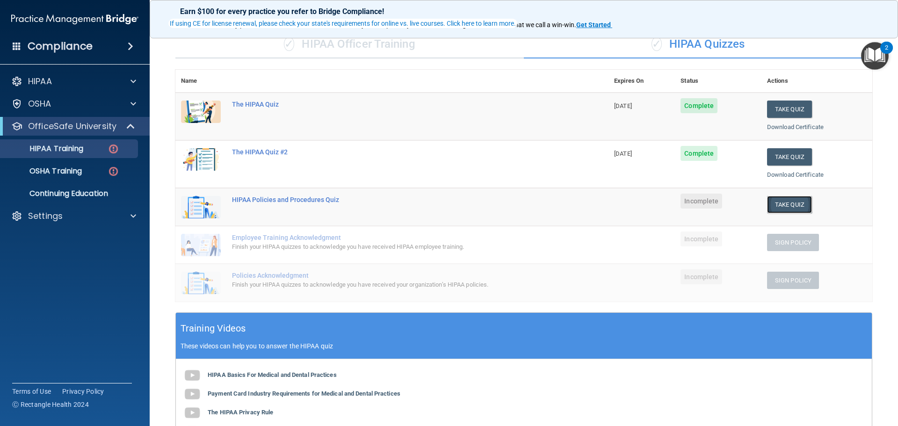
click at [780, 204] on button "Take Quiz" at bounding box center [789, 204] width 45 height 17
